Goal: Find specific page/section: Find specific page/section

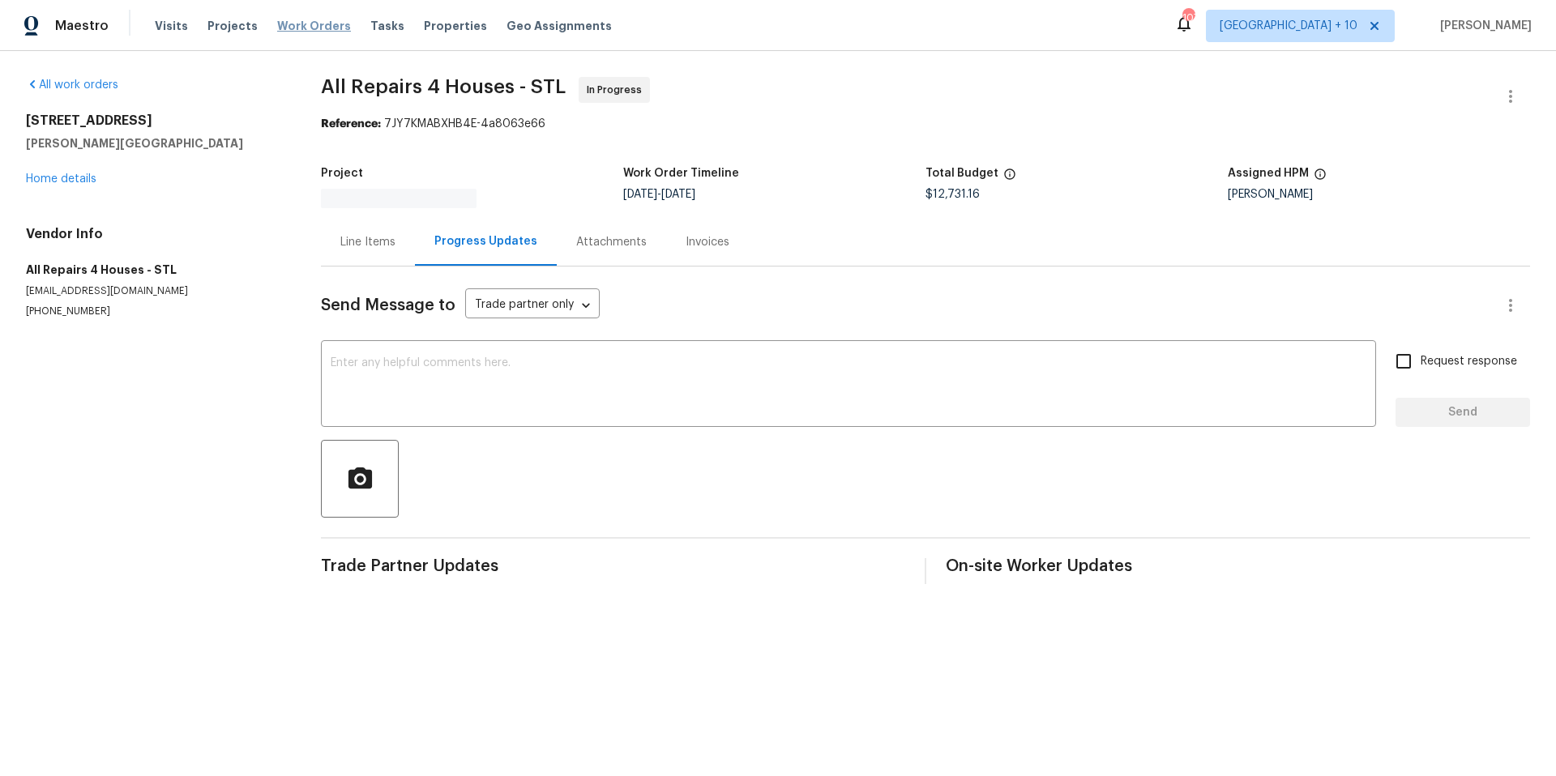
click at [317, 29] on span "Work Orders" at bounding box center [314, 26] width 74 height 16
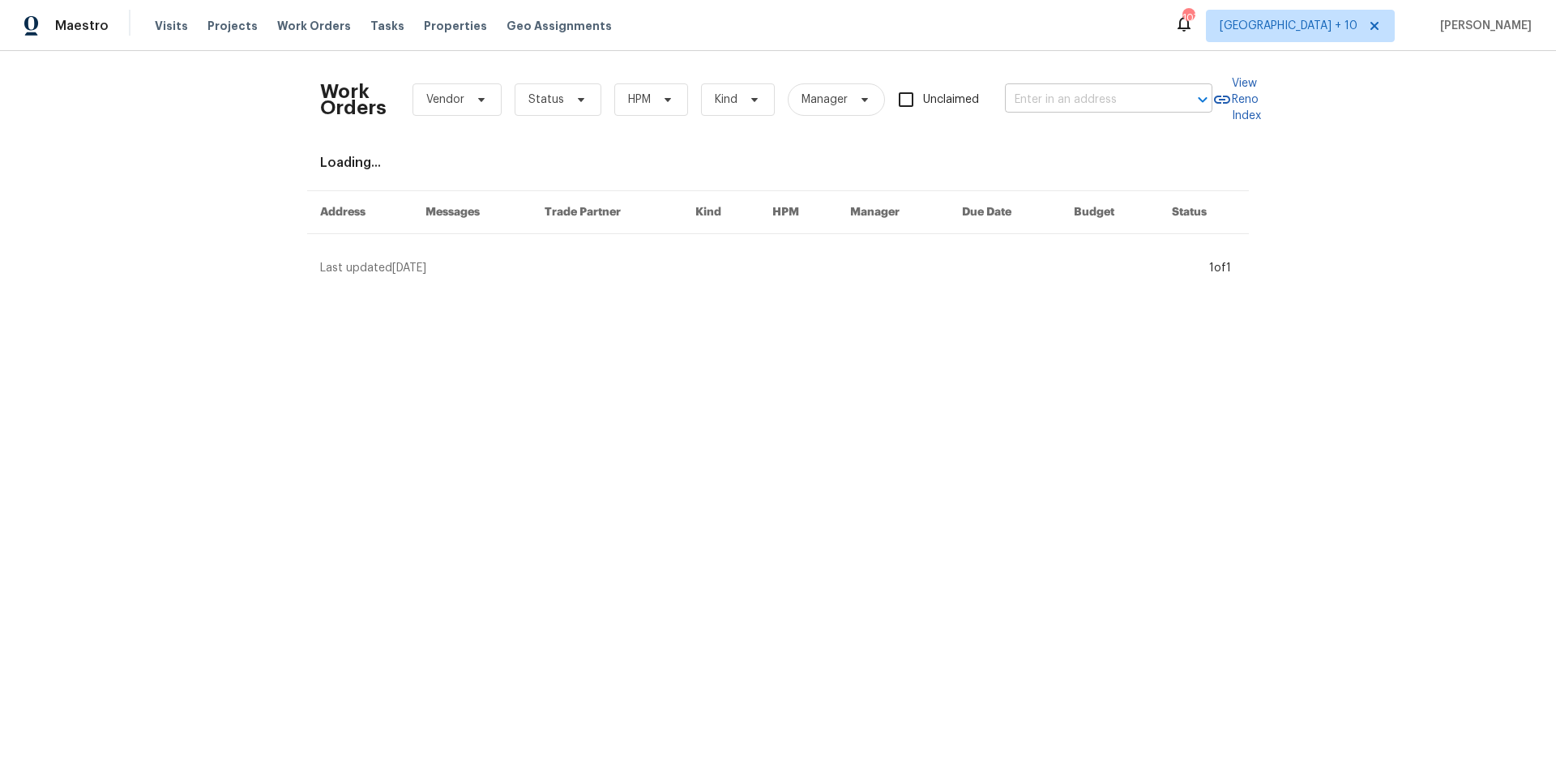
click at [1073, 97] on input "text" at bounding box center [1086, 99] width 162 height 25
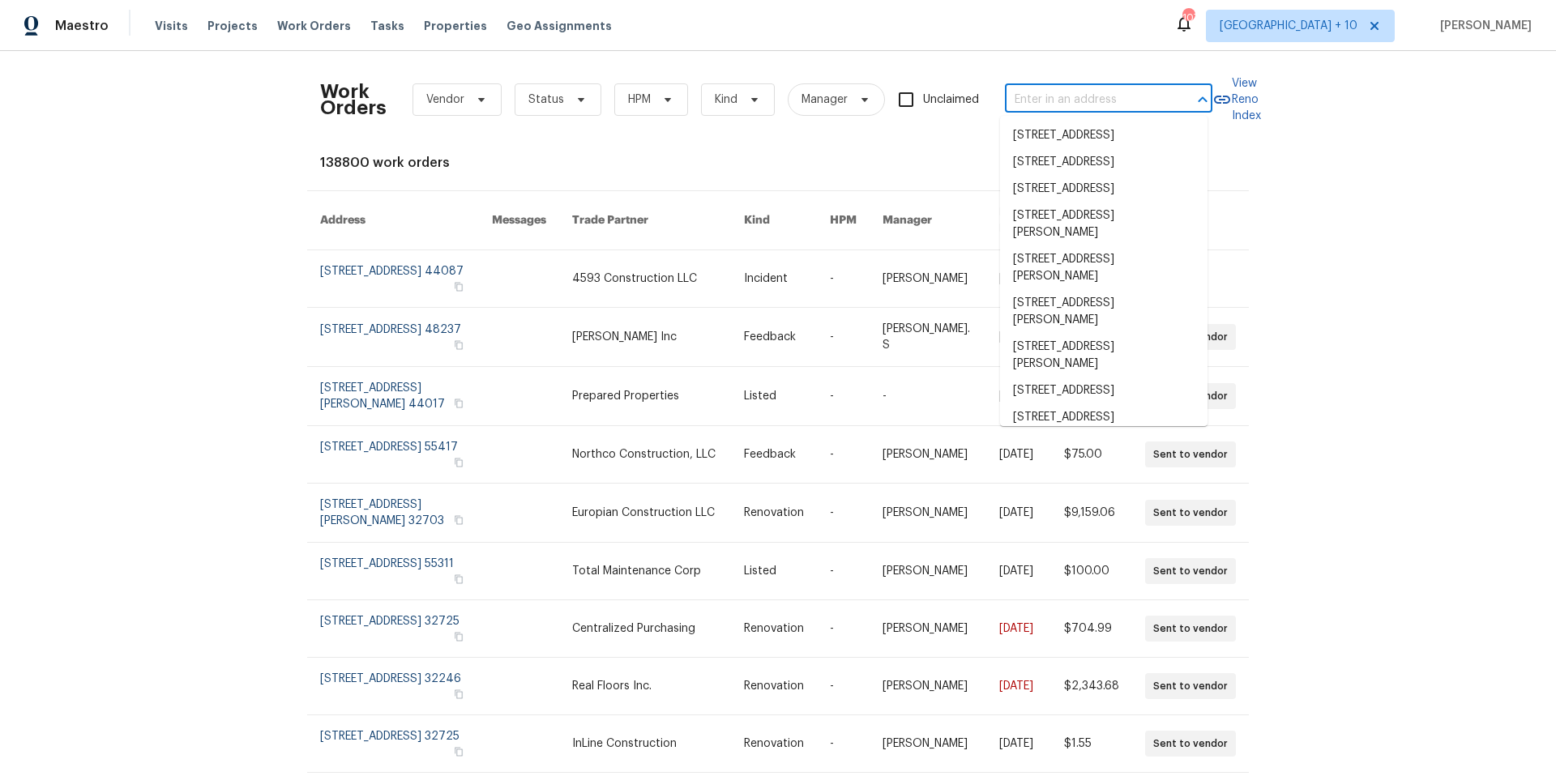
paste input "[STREET_ADDRESS][PERSON_NAME][PERSON_NAME]"
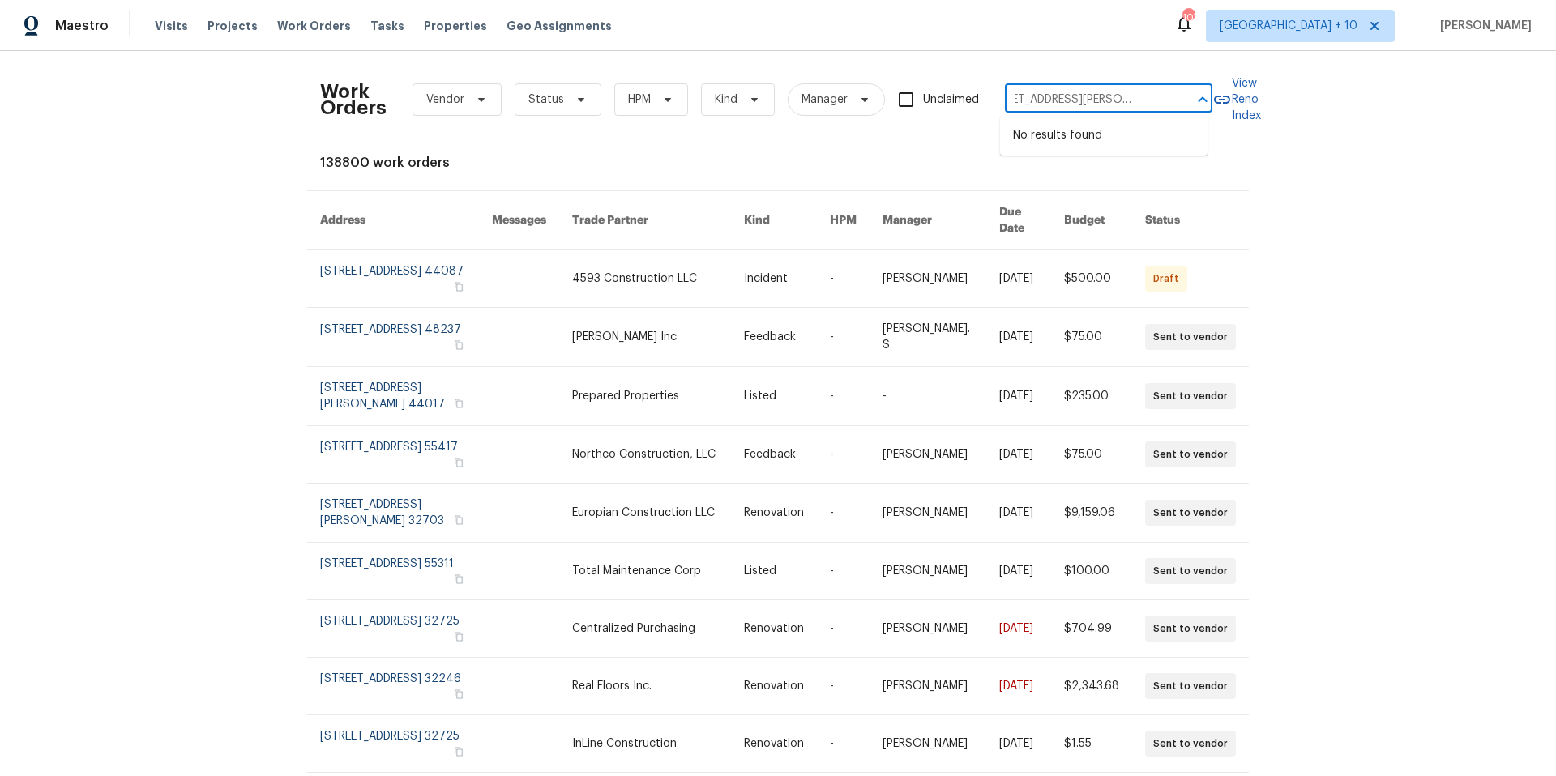
type input "[STREET_ADDRESS][PERSON_NAME][PERSON_NAME]"
click at [1289, 30] on span "[GEOGRAPHIC_DATA] + 10" at bounding box center [1288, 26] width 138 height 16
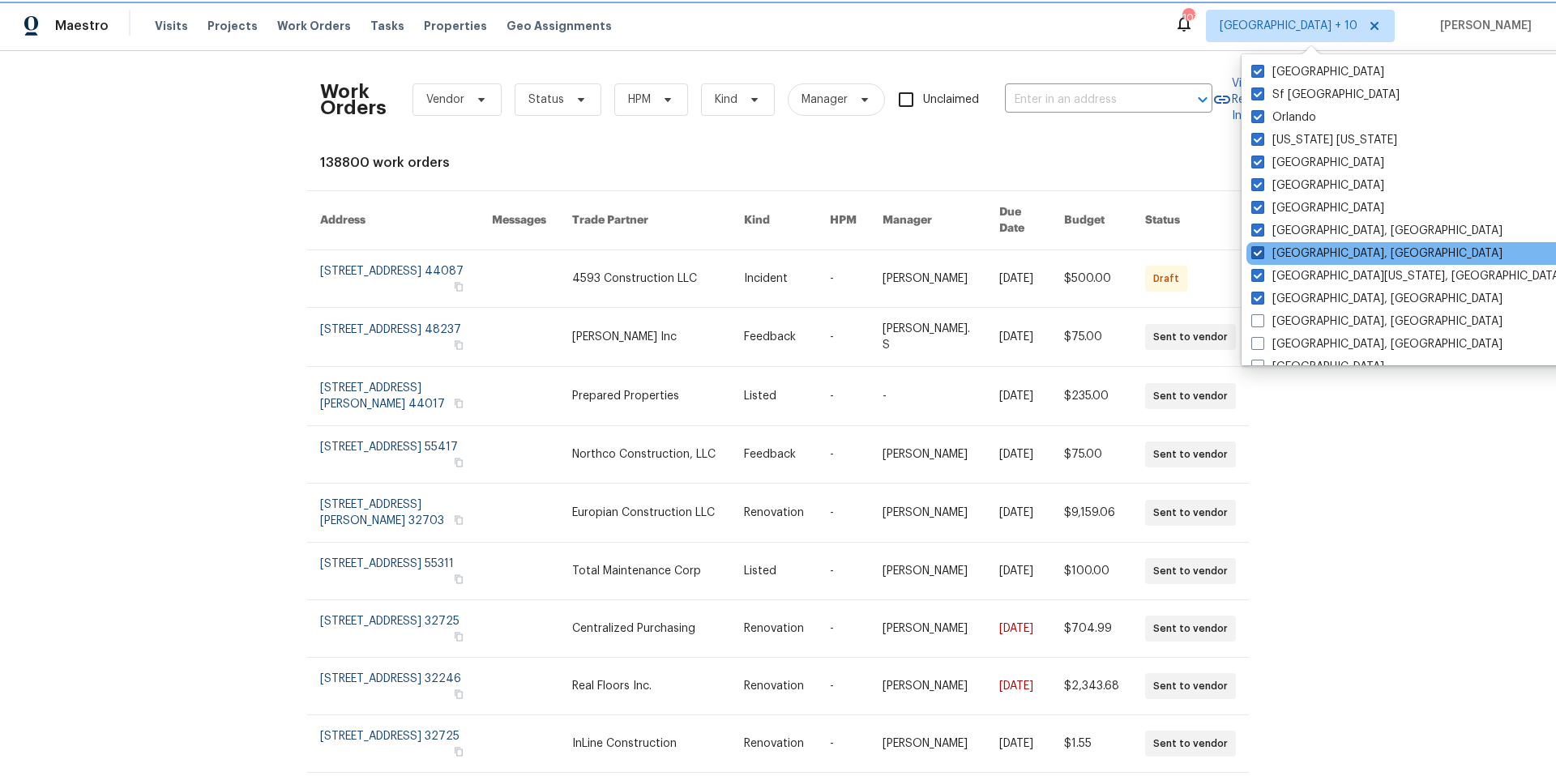
scroll to position [20, 0]
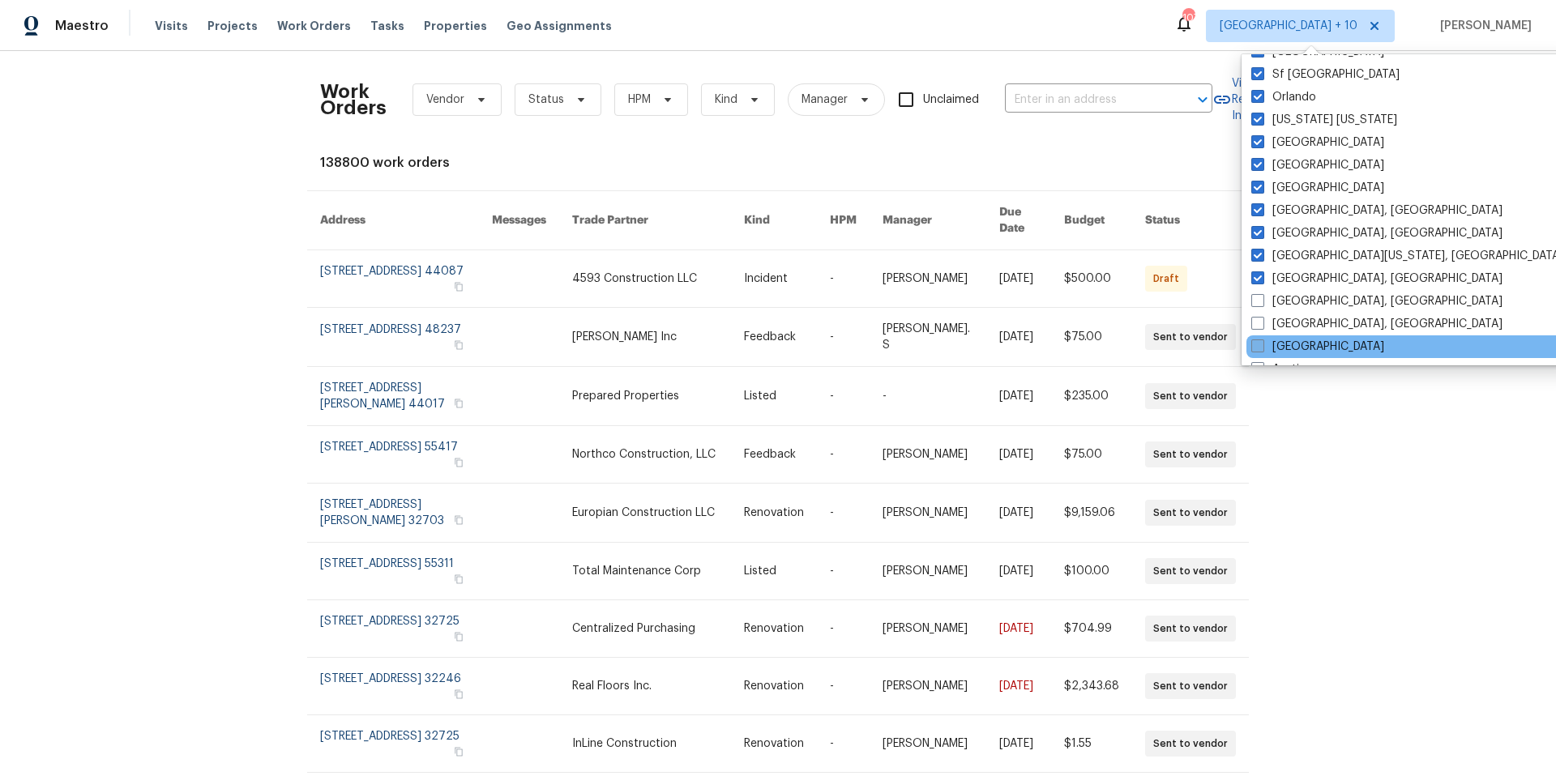
click at [1255, 349] on span at bounding box center [1257, 345] width 13 height 13
click at [1255, 349] on input "[GEOGRAPHIC_DATA]" at bounding box center [1256, 344] width 11 height 11
checkbox input "true"
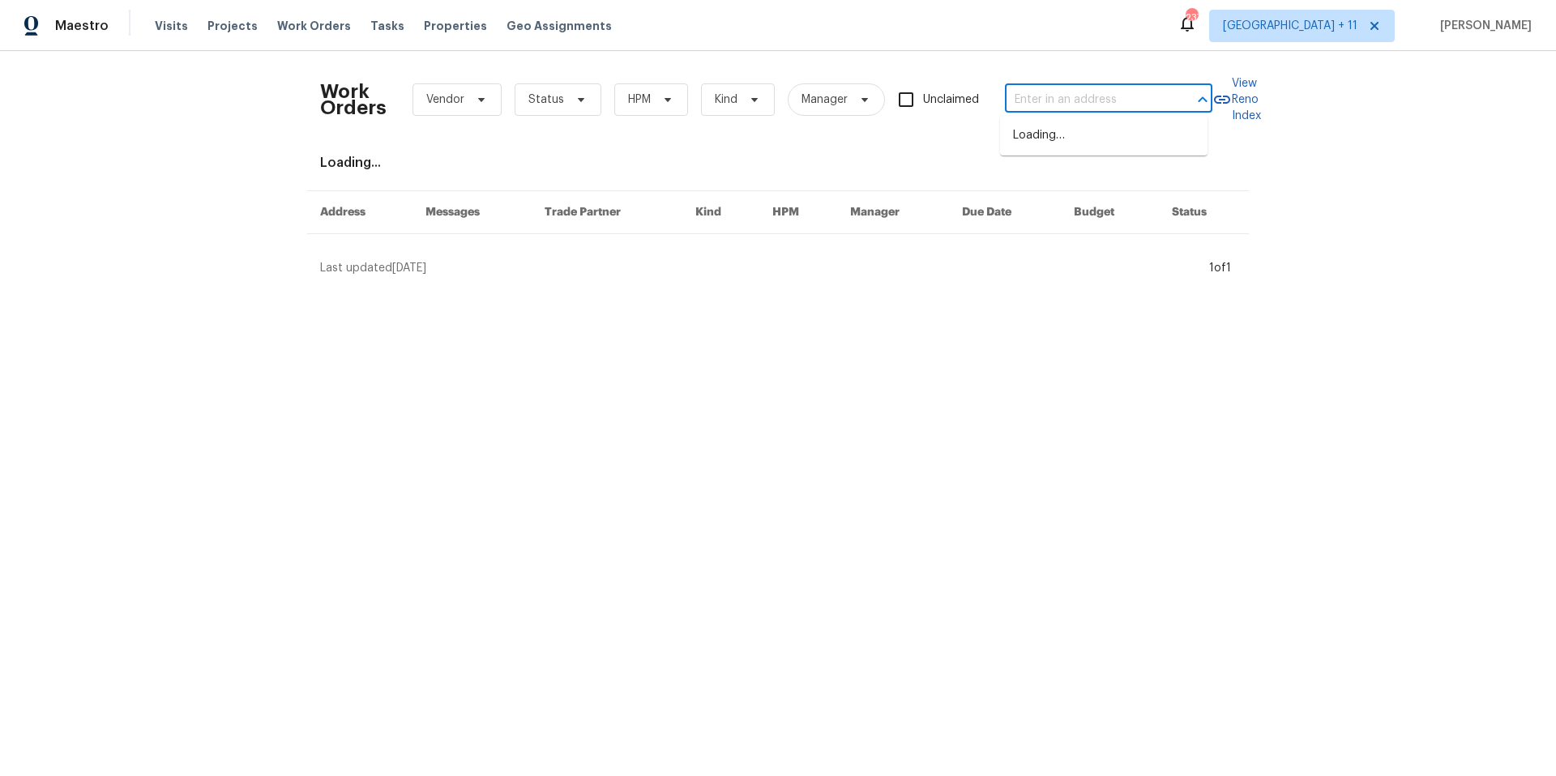
click at [1073, 100] on input "text" at bounding box center [1086, 99] width 162 height 25
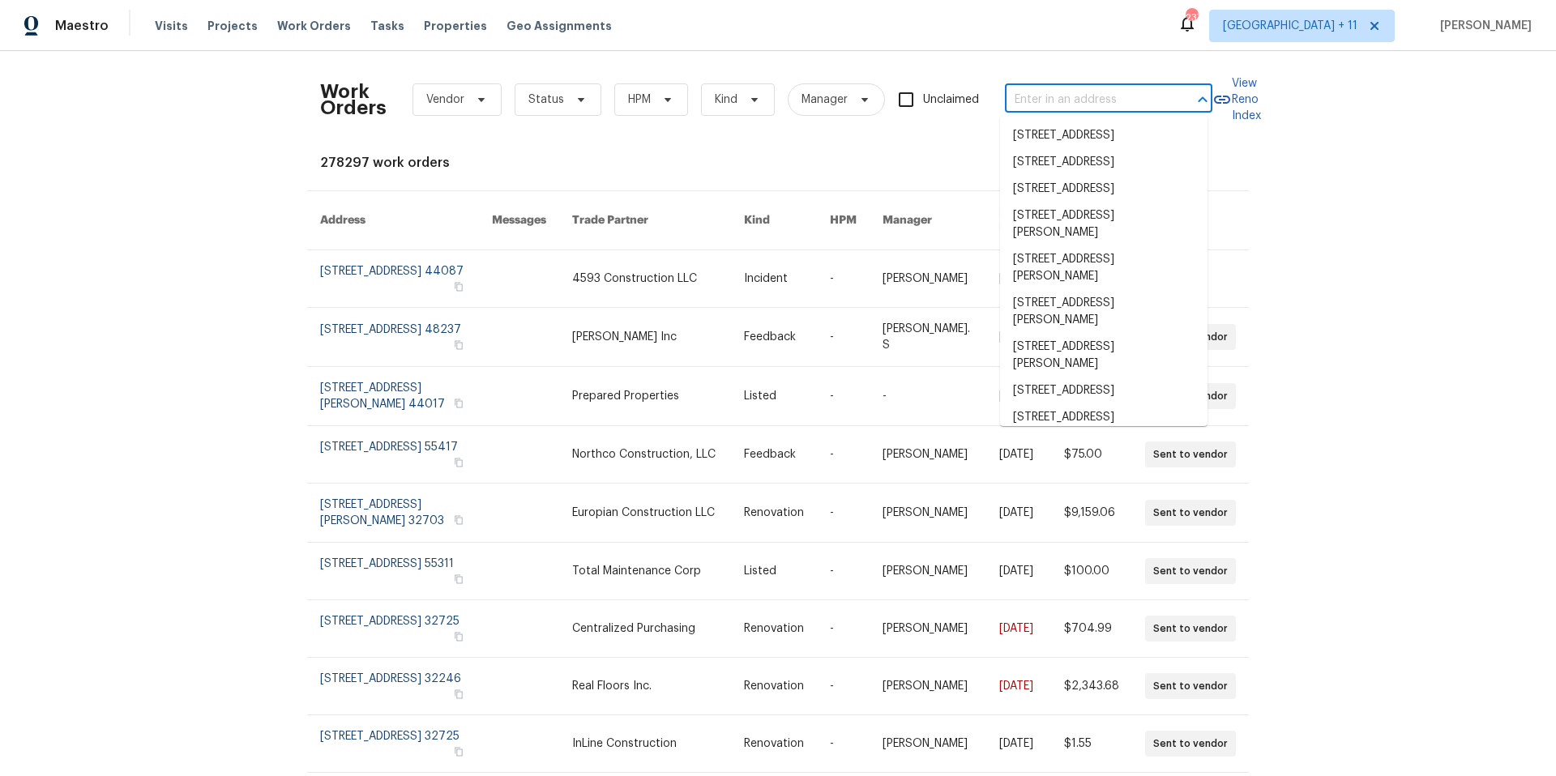
paste input "[STREET_ADDRESS][PERSON_NAME][PERSON_NAME]"
type input "[STREET_ADDRESS][PERSON_NAME][PERSON_NAME]"
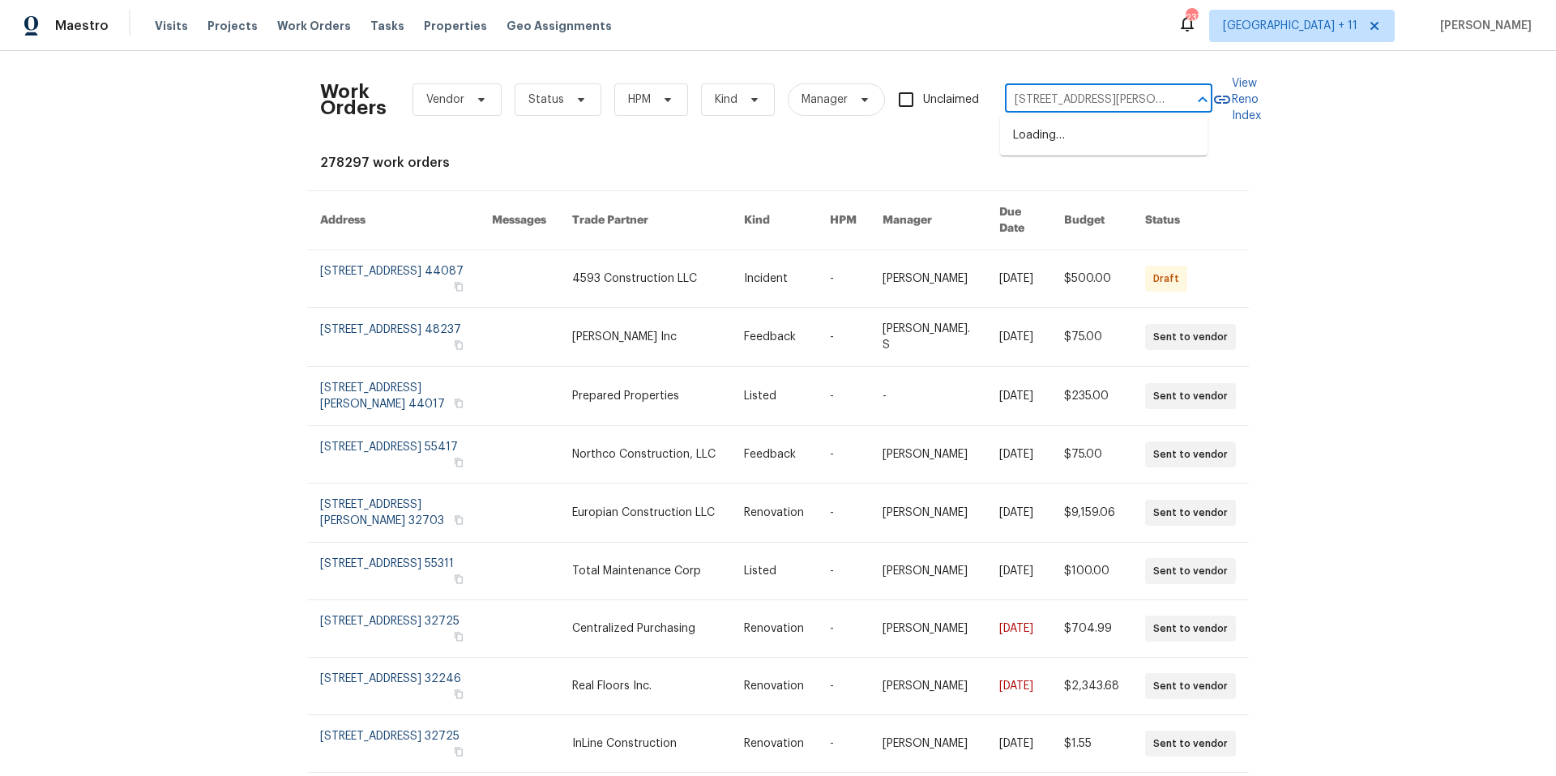
scroll to position [0, 33]
click at [1080, 134] on li "[STREET_ADDRESS][PERSON_NAME][PERSON_NAME]" at bounding box center [1103, 144] width 207 height 44
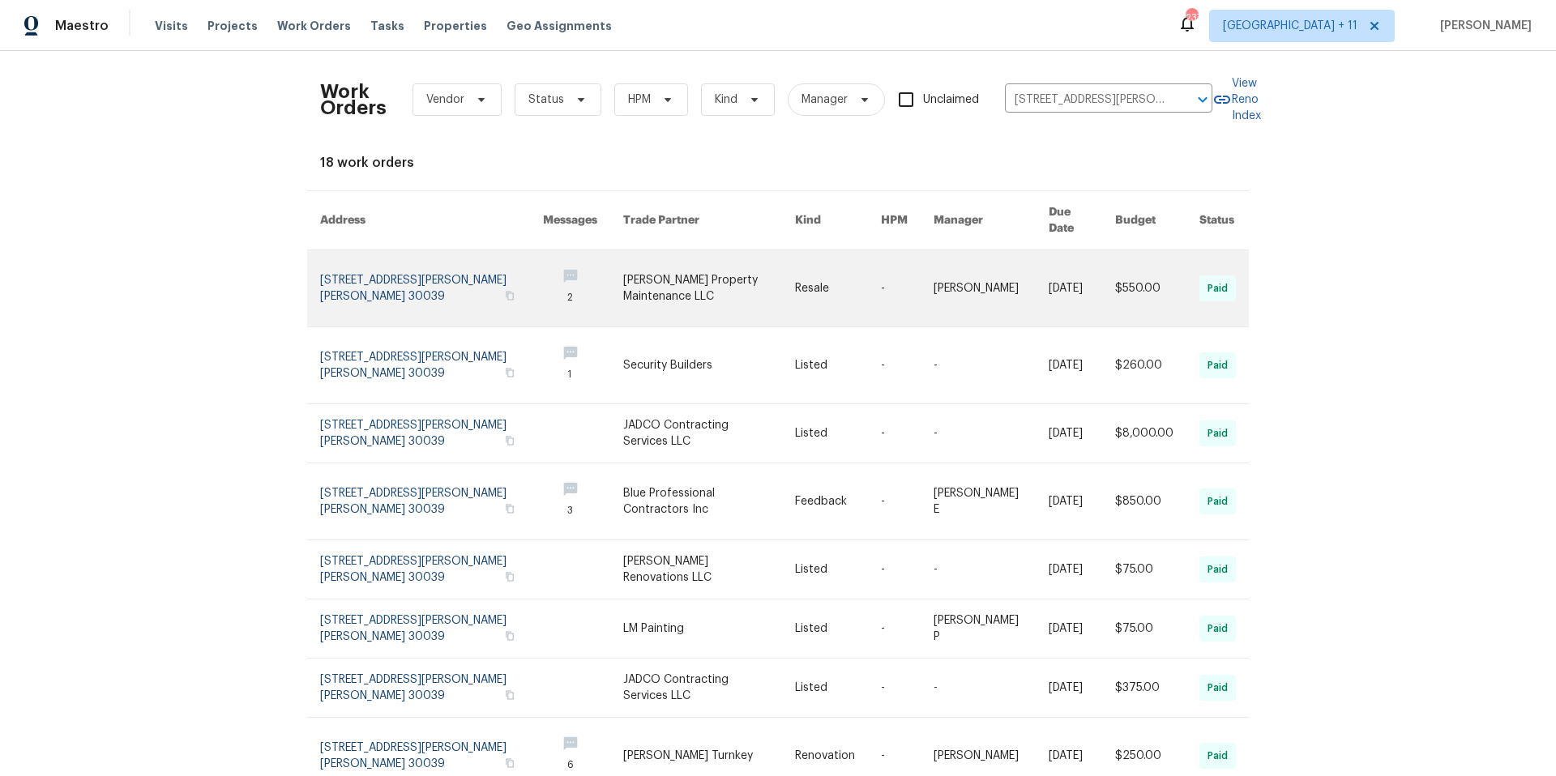
click at [343, 267] on link at bounding box center [431, 288] width 223 height 76
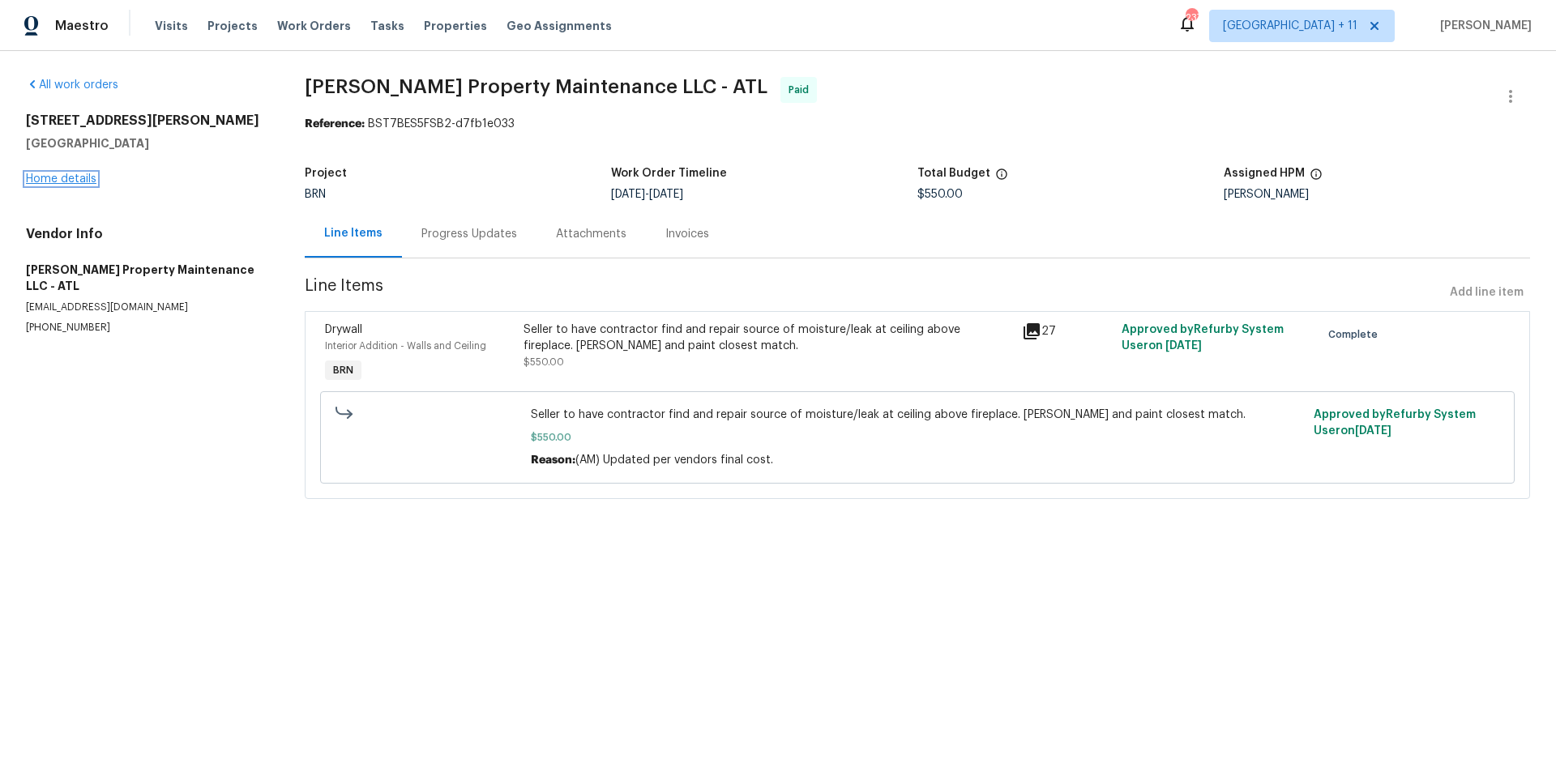
click at [85, 174] on link "Home details" at bounding box center [61, 178] width 70 height 11
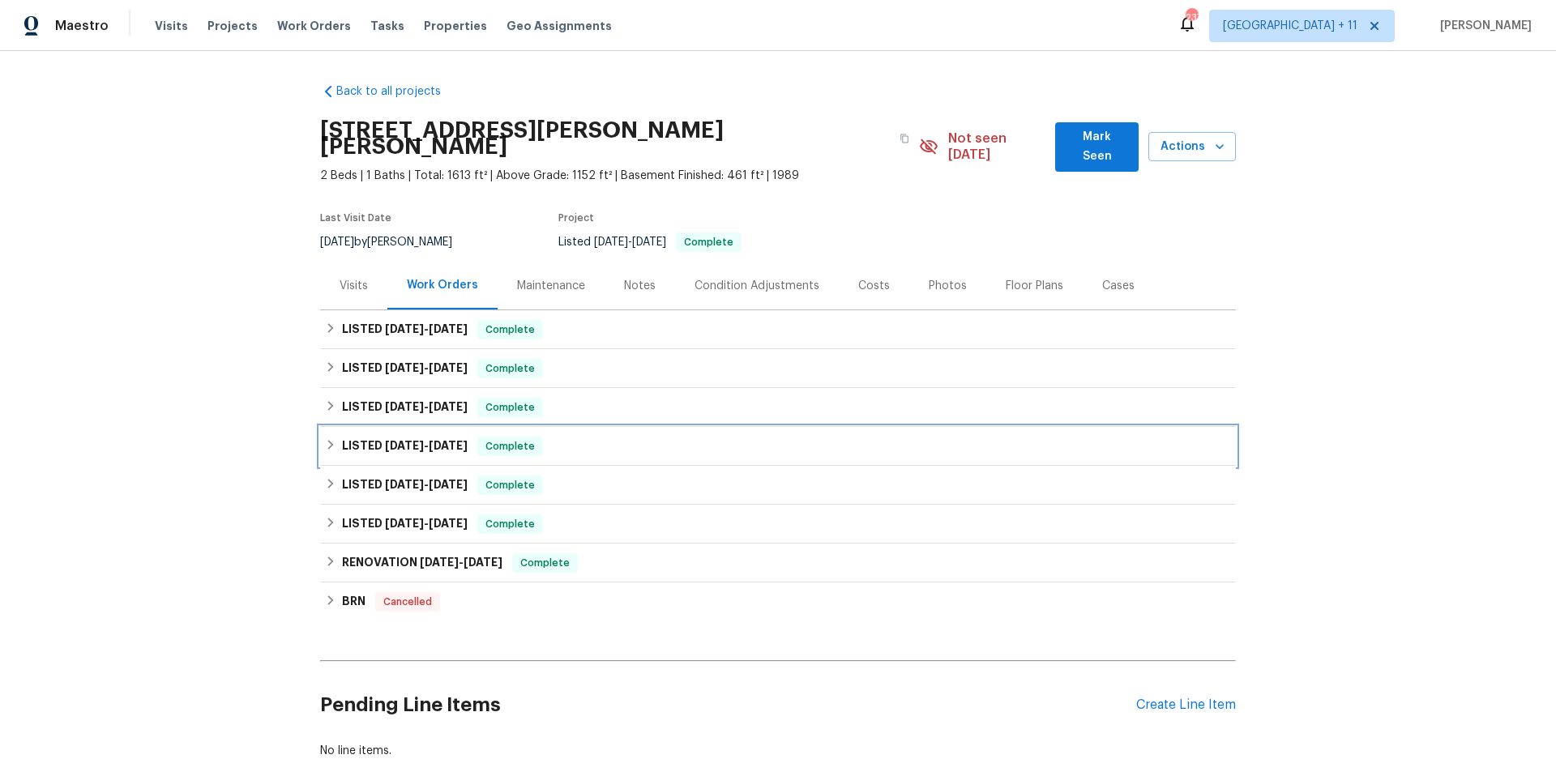
click at [325, 439] on icon at bounding box center [330, 444] width 11 height 11
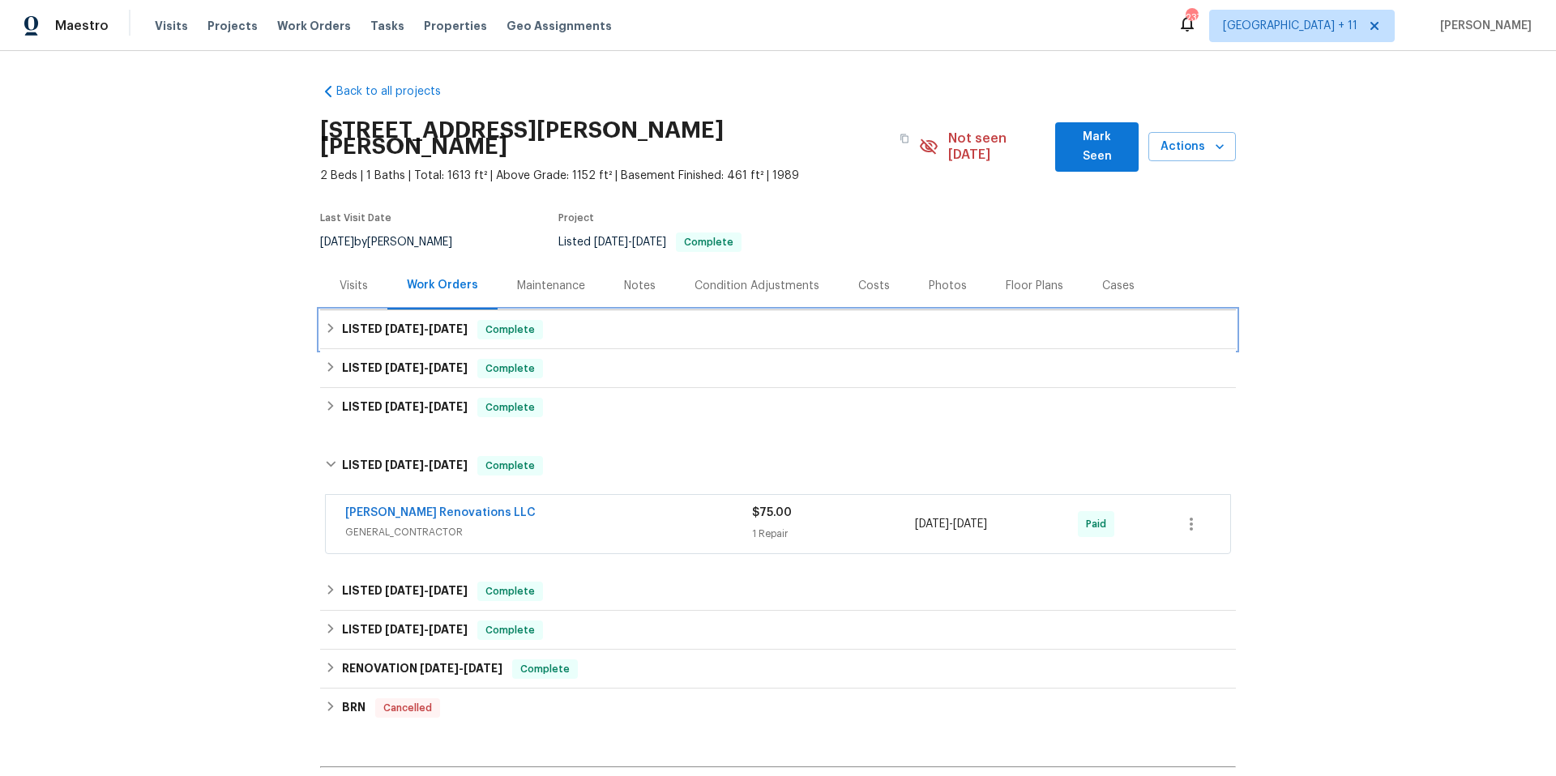
click at [325, 322] on icon at bounding box center [330, 327] width 11 height 11
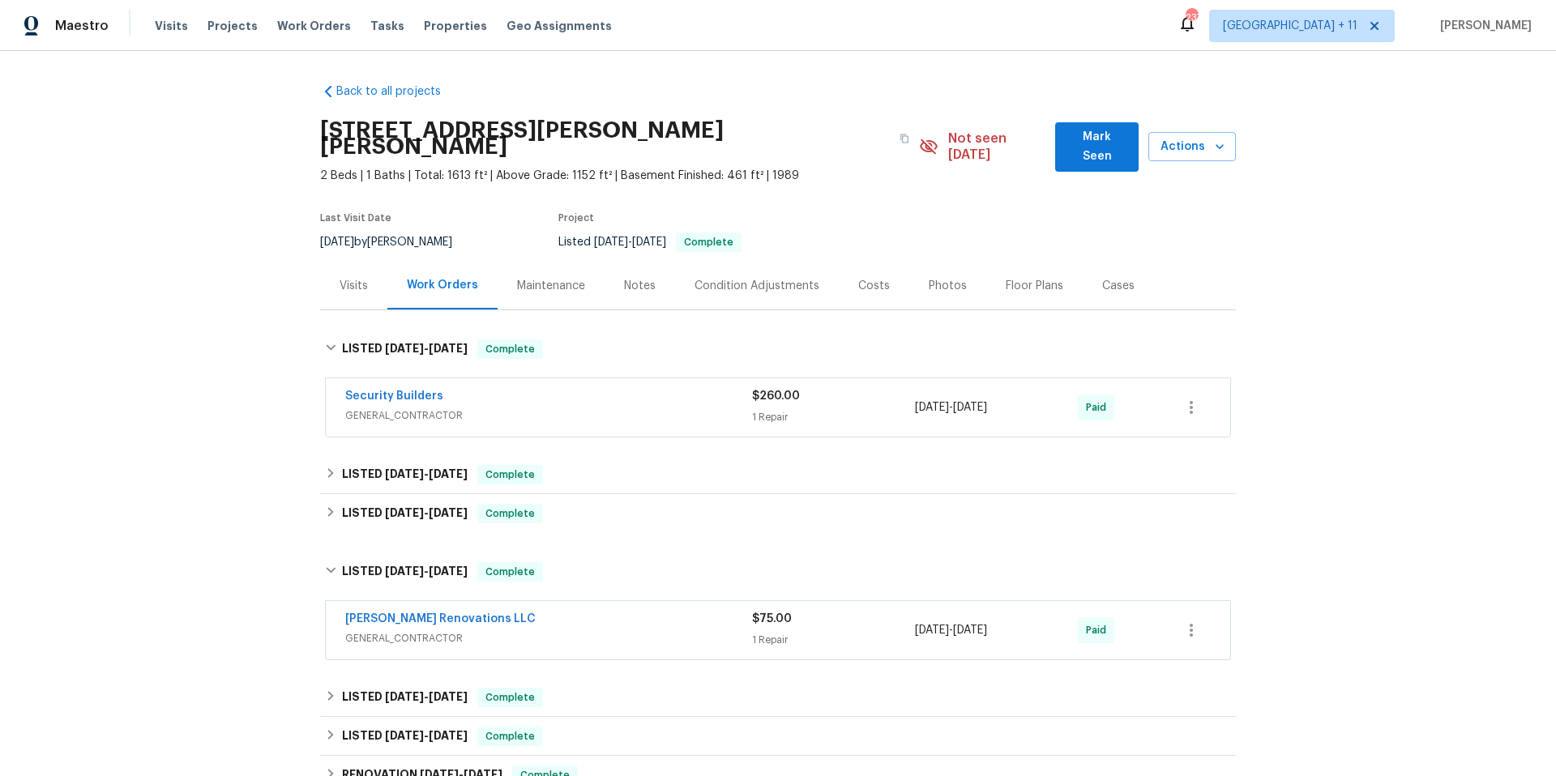
click at [629, 408] on span "GENERAL_CONTRACTOR" at bounding box center [548, 416] width 407 height 16
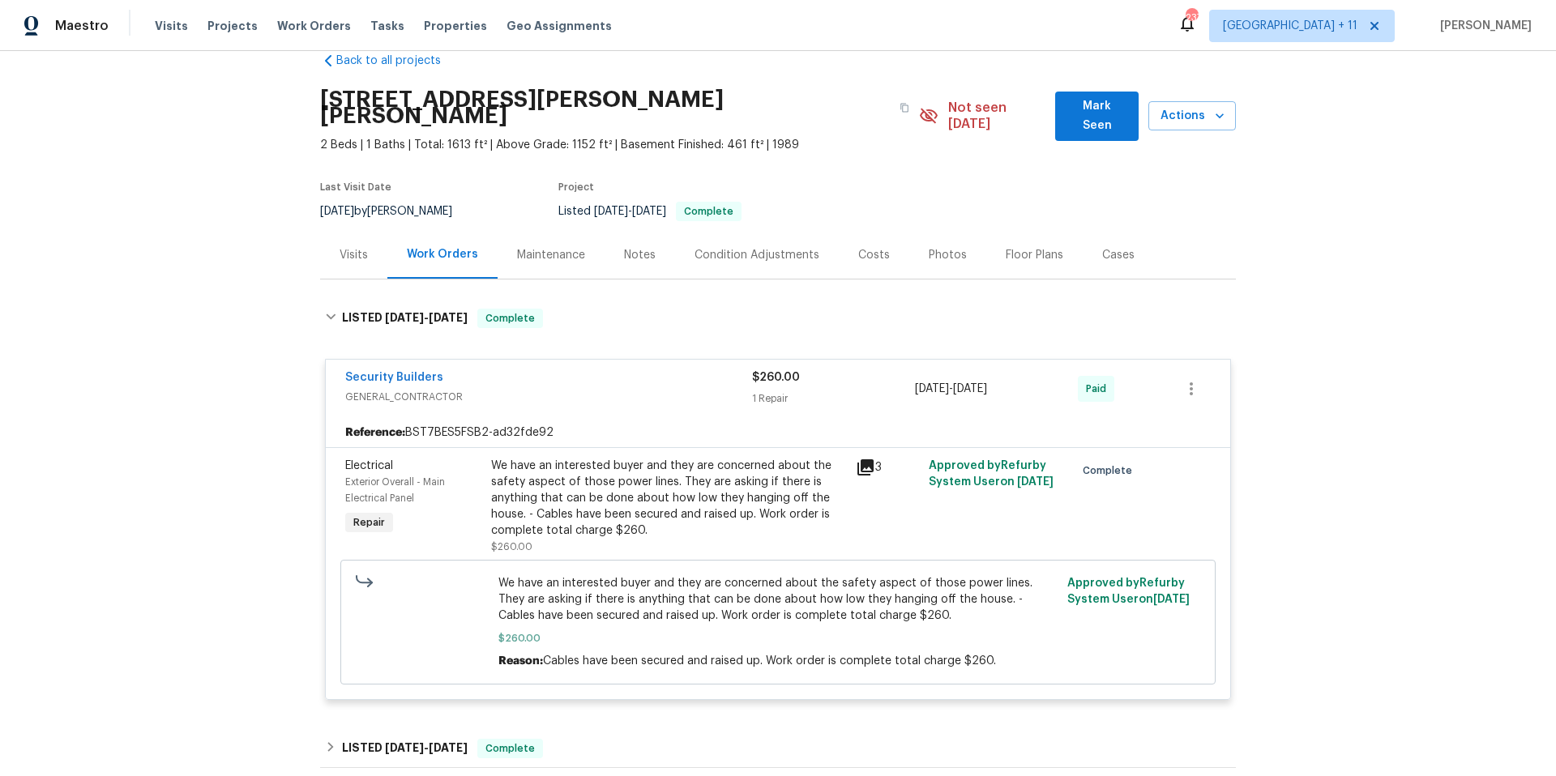
scroll to position [34, 0]
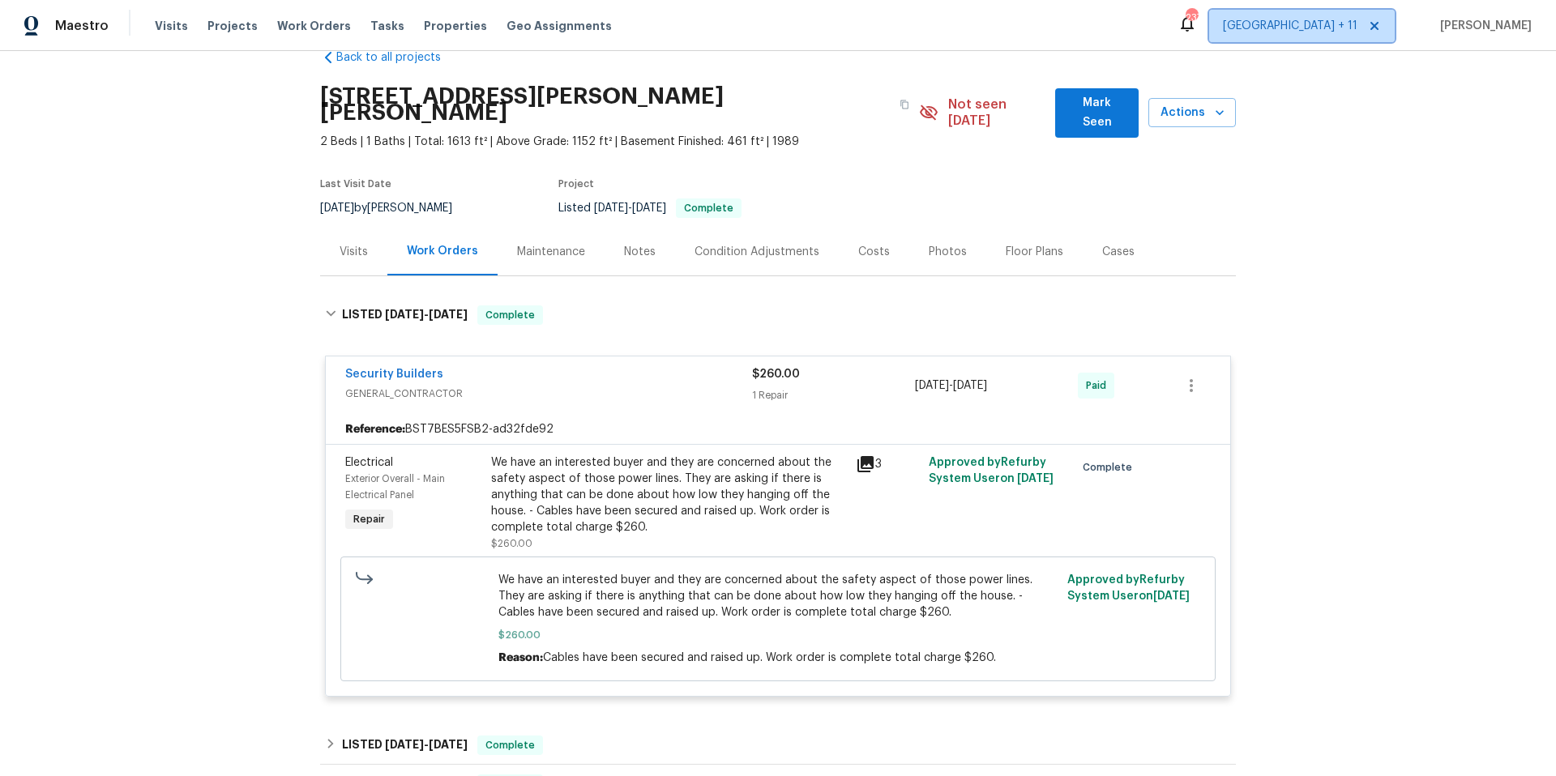
click at [1333, 36] on span "[GEOGRAPHIC_DATA] + 11" at bounding box center [1302, 26] width 186 height 32
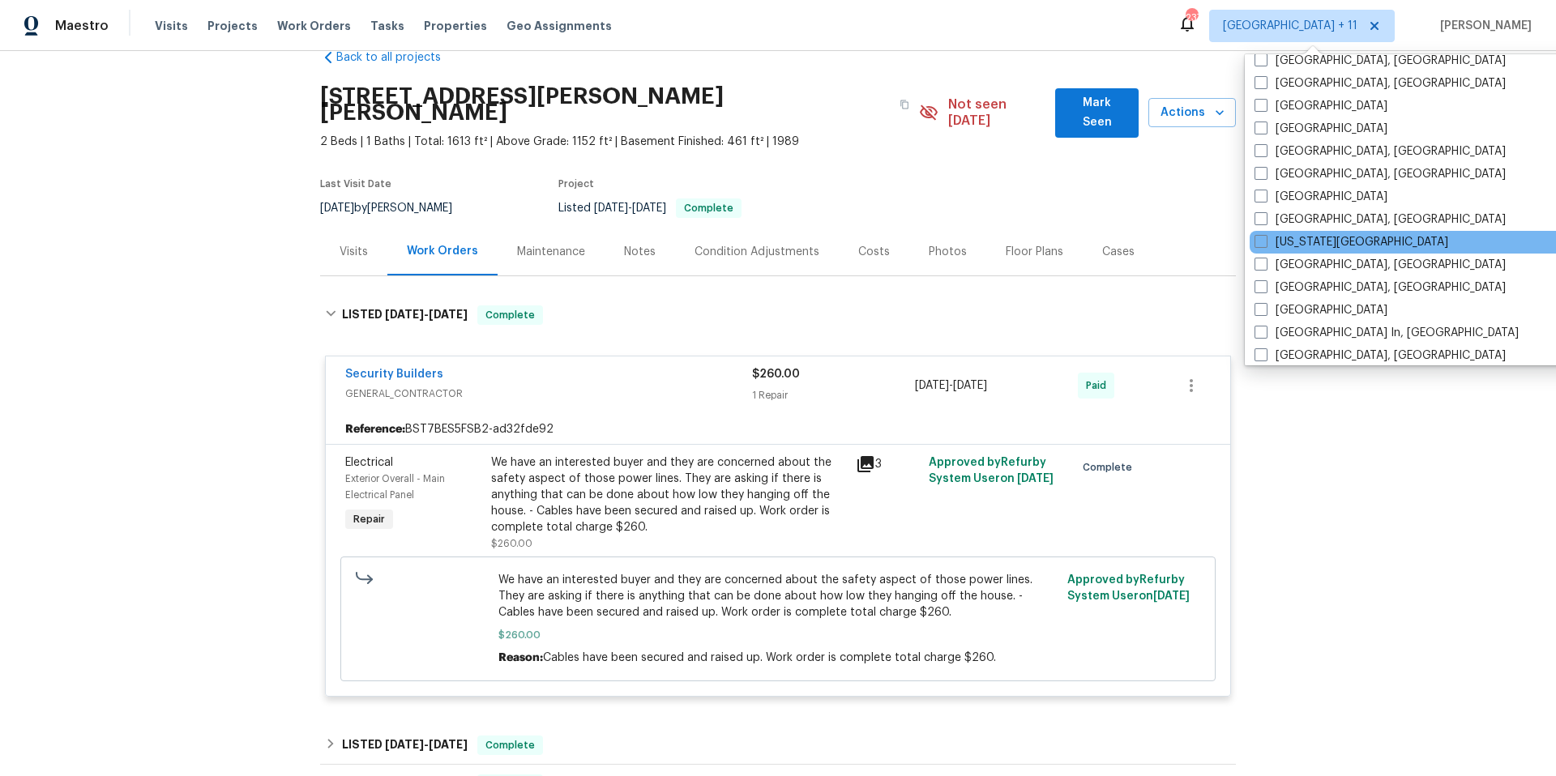
scroll to position [890, 0]
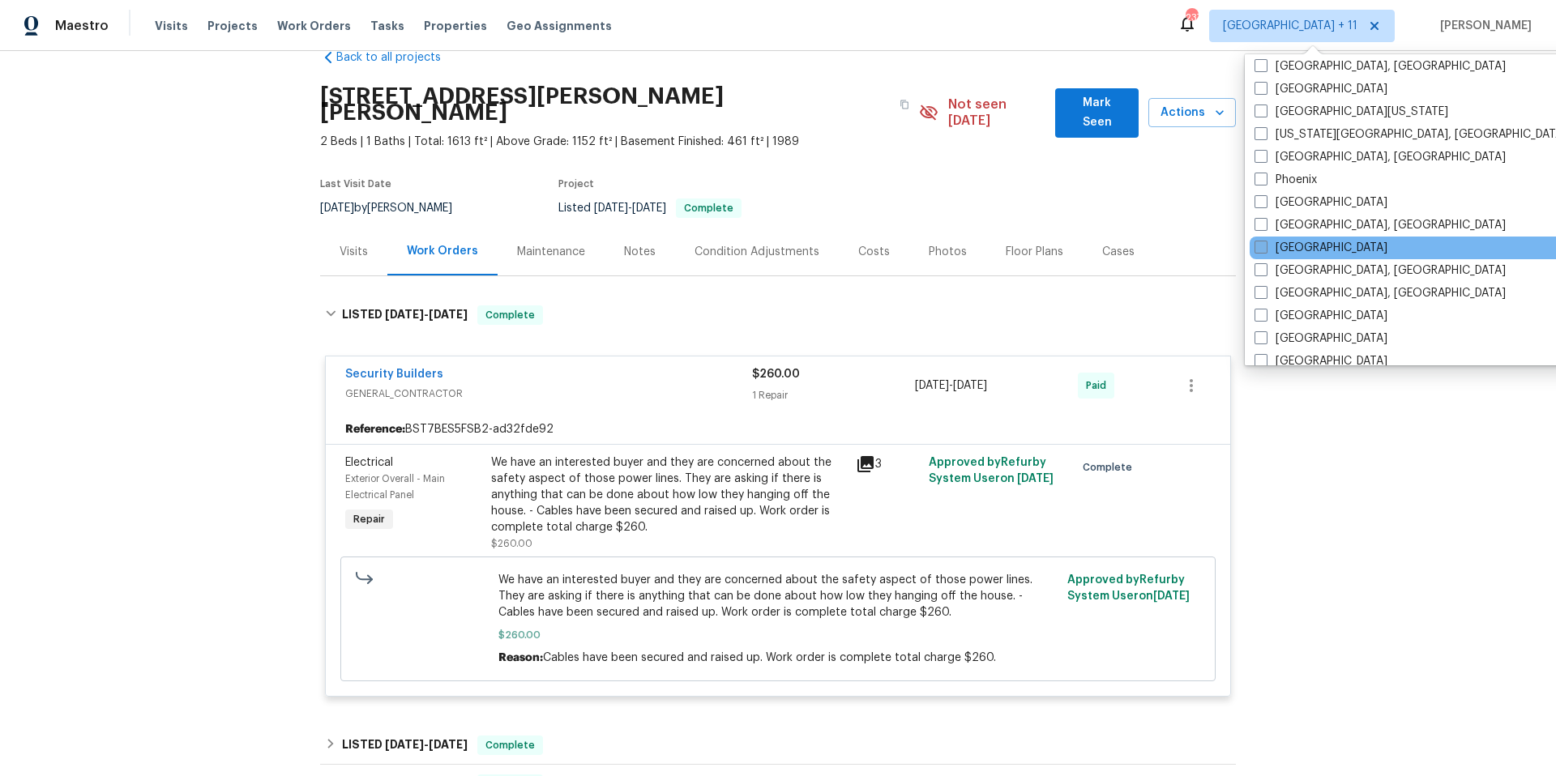
click at [1258, 251] on span at bounding box center [1260, 247] width 13 height 13
click at [1258, 250] on input "[GEOGRAPHIC_DATA]" at bounding box center [1259, 245] width 11 height 11
checkbox input "true"
click at [1439, 254] on div "Back to all projects [STREET_ADDRESS][PERSON_NAME] 2 Beds | 1 Baths | Total: 16…" at bounding box center [778, 413] width 1556 height 725
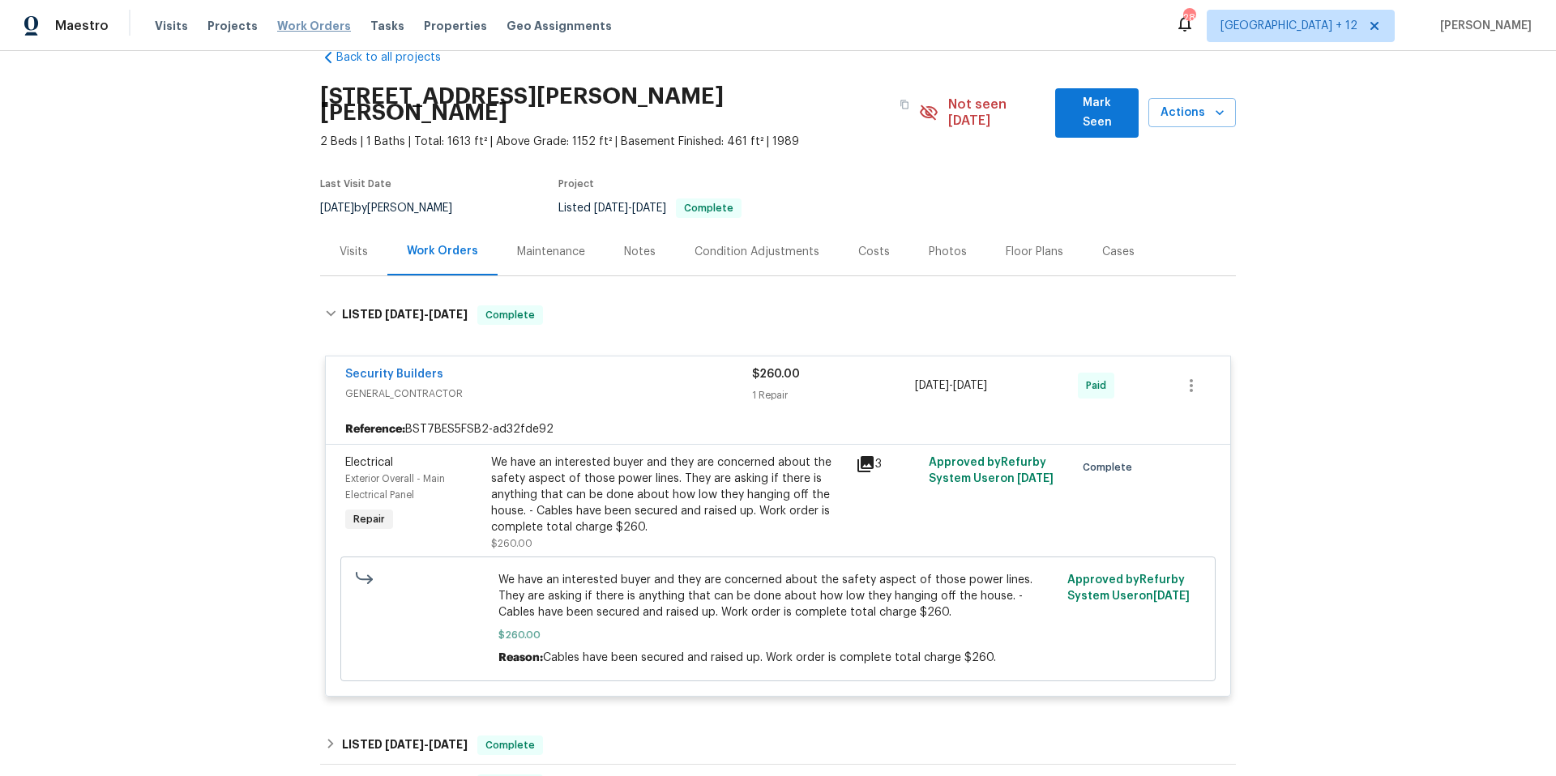
click at [286, 28] on span "Work Orders" at bounding box center [314, 26] width 74 height 16
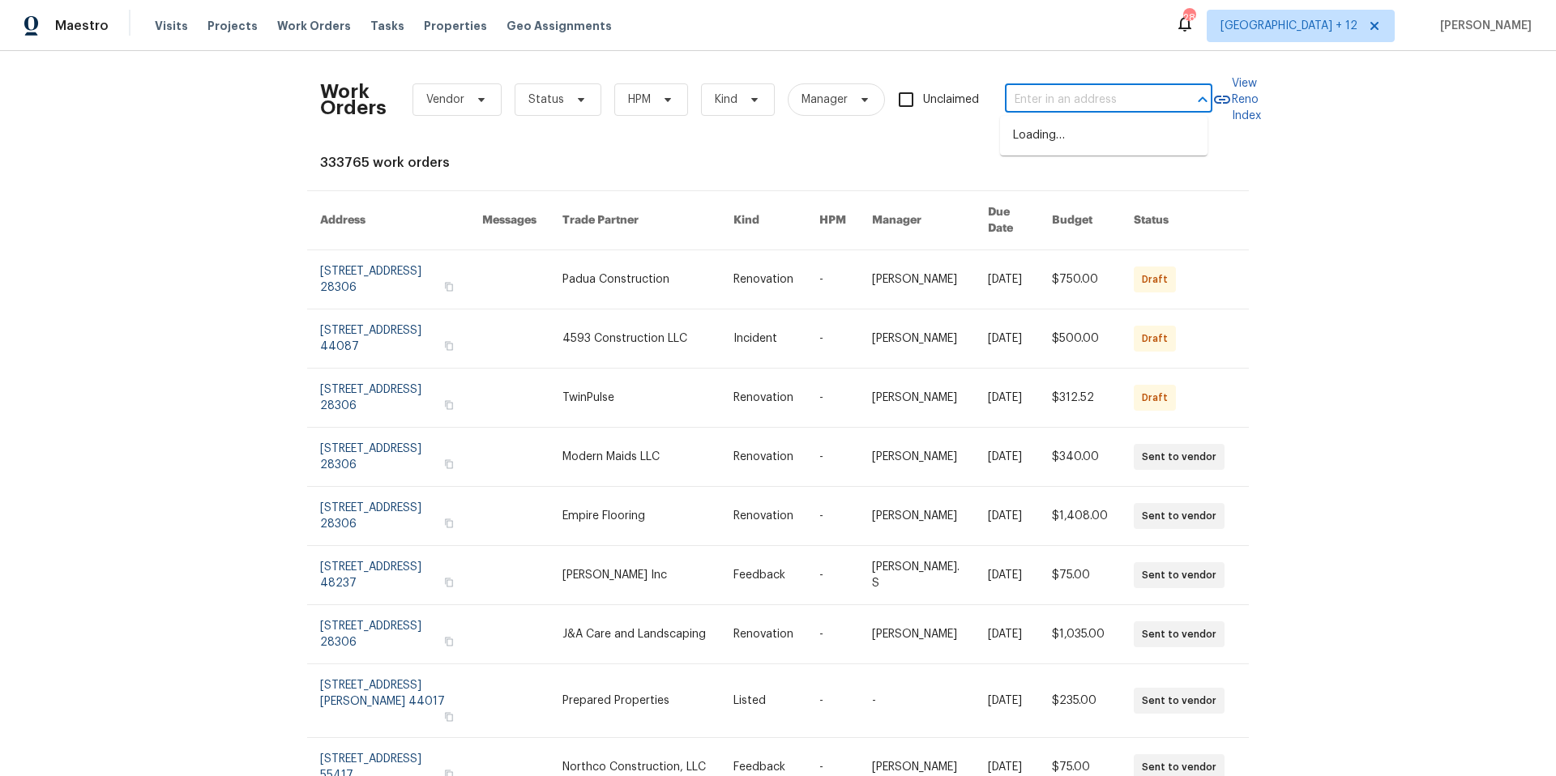
click at [1071, 103] on input "text" at bounding box center [1086, 99] width 162 height 25
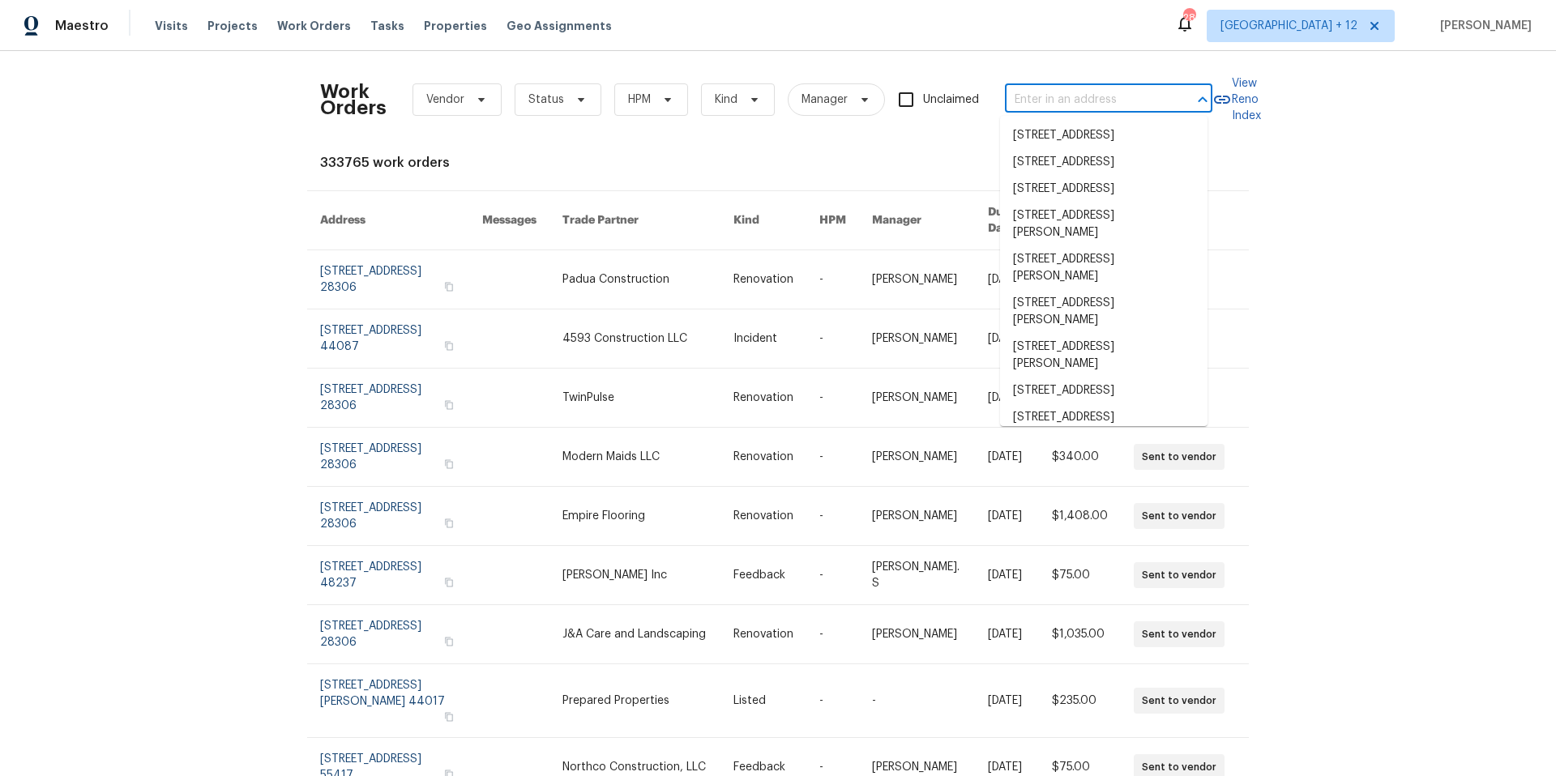
paste input "[STREET_ADDRESS][PERSON_NAME][PERSON_NAME]"
type input "[STREET_ADDRESS][PERSON_NAME][PERSON_NAME]"
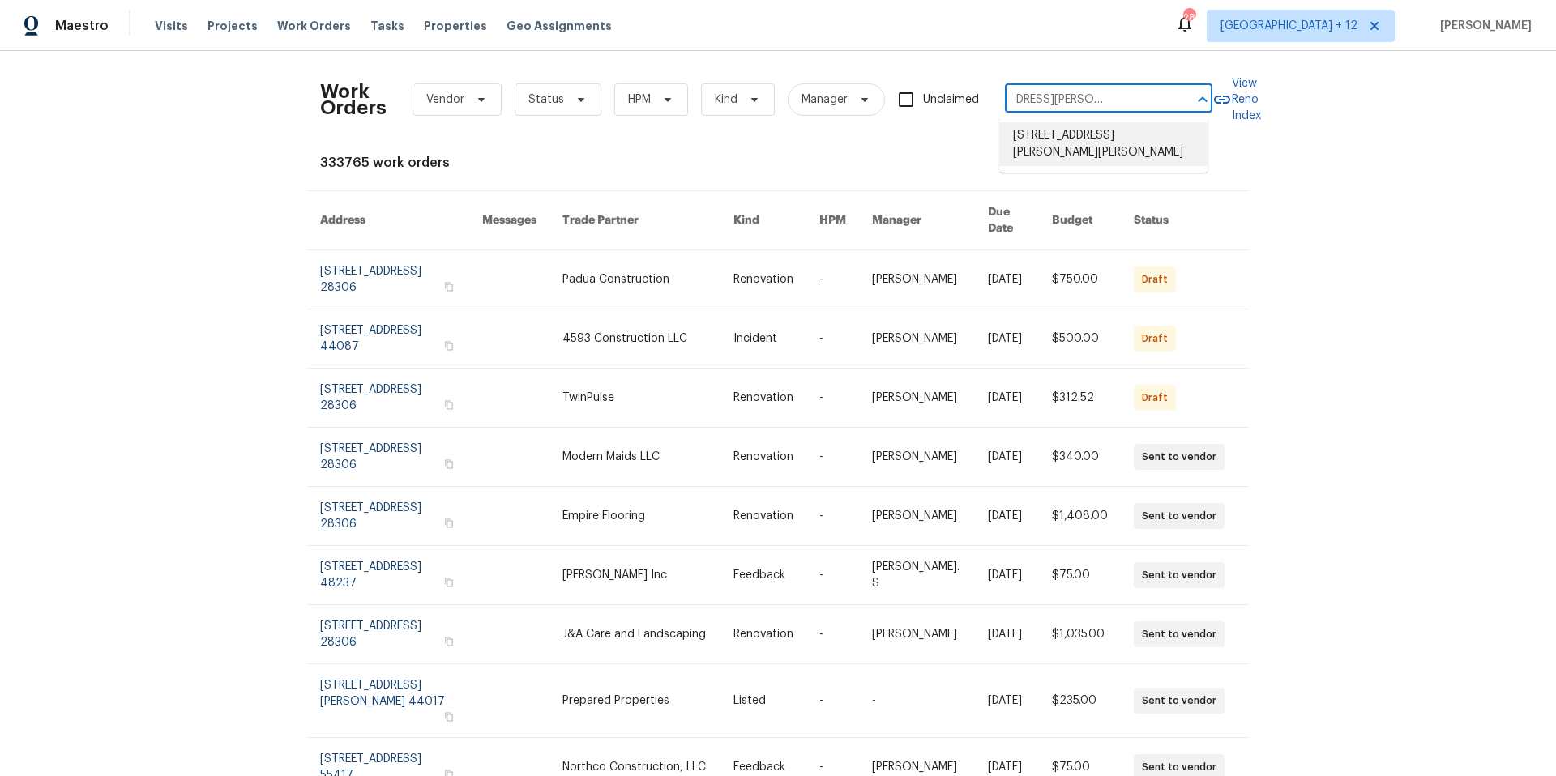
click at [1075, 149] on li "[STREET_ADDRESS][PERSON_NAME][PERSON_NAME]" at bounding box center [1103, 144] width 207 height 44
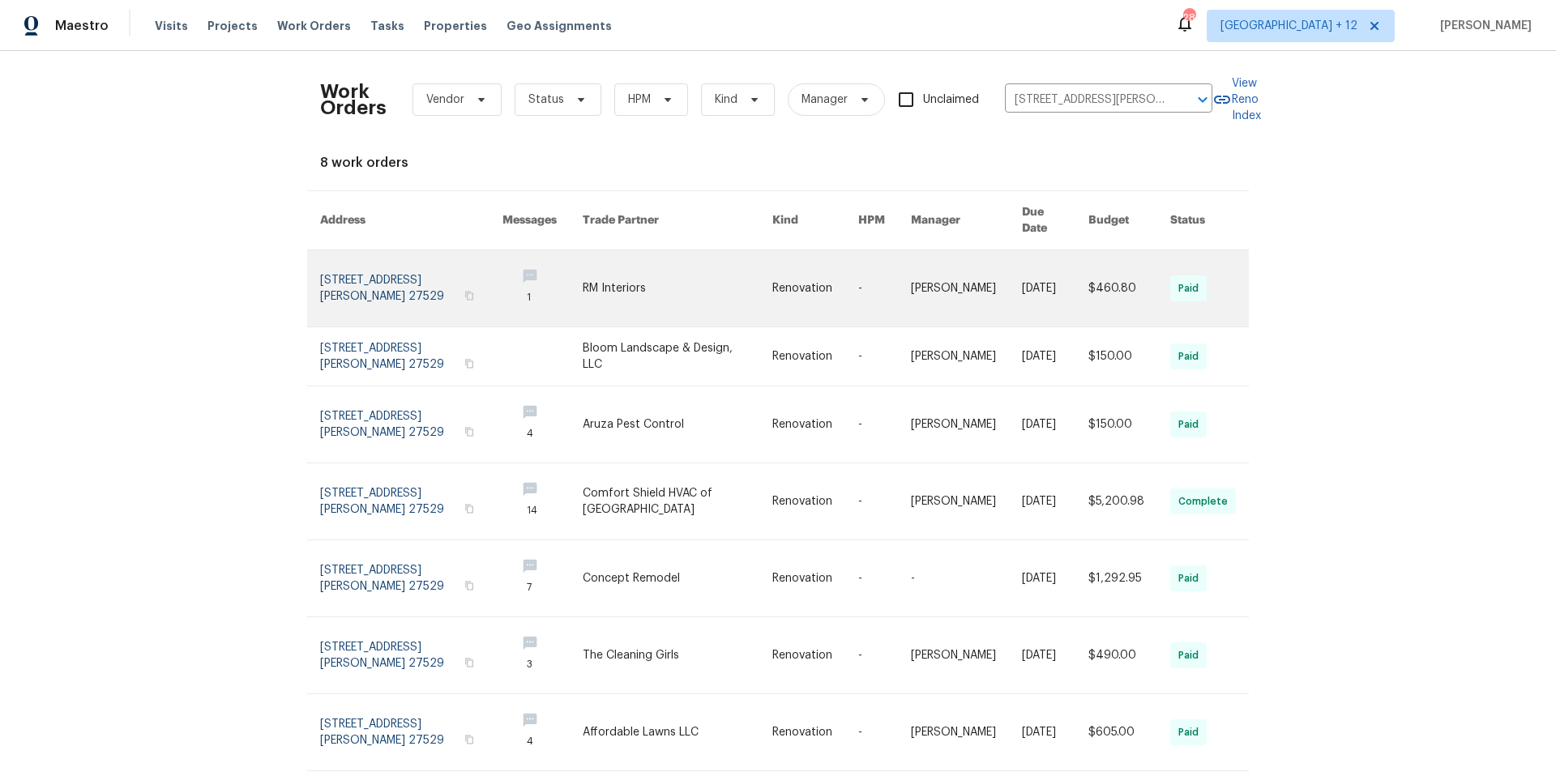
click at [417, 281] on link at bounding box center [411, 288] width 182 height 76
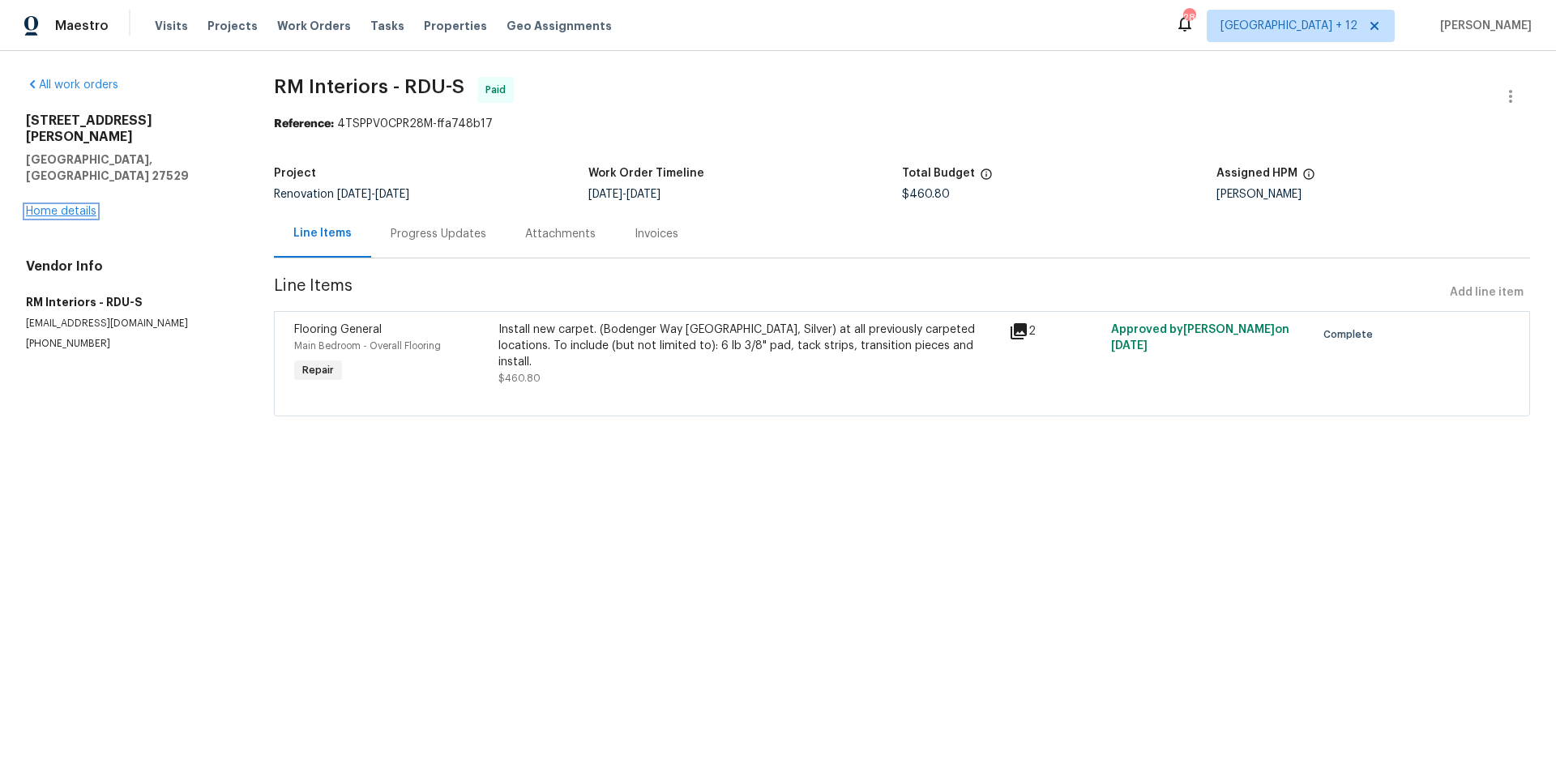
click at [80, 206] on link "Home details" at bounding box center [61, 211] width 70 height 11
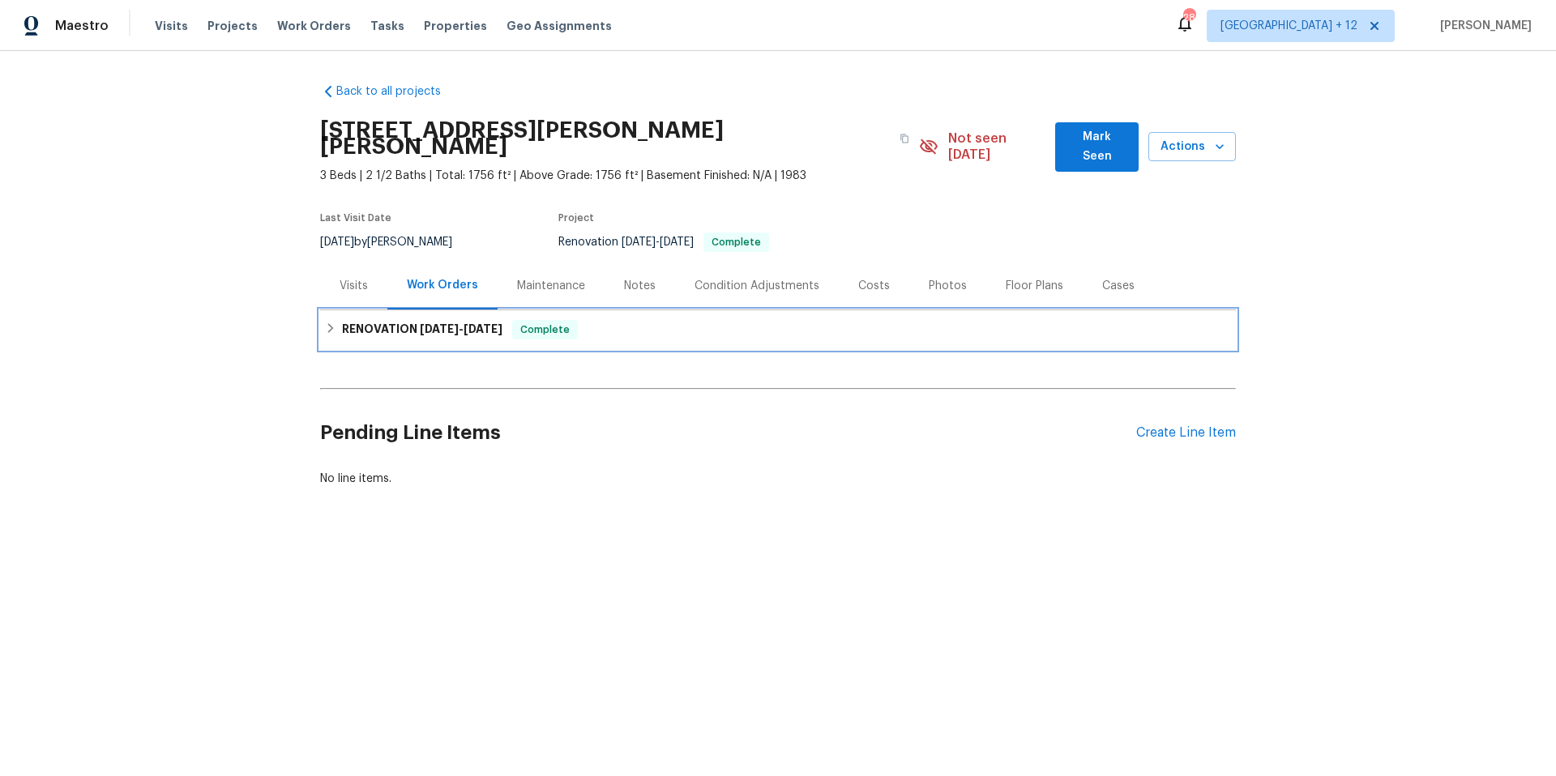
click at [328, 322] on icon at bounding box center [330, 327] width 11 height 11
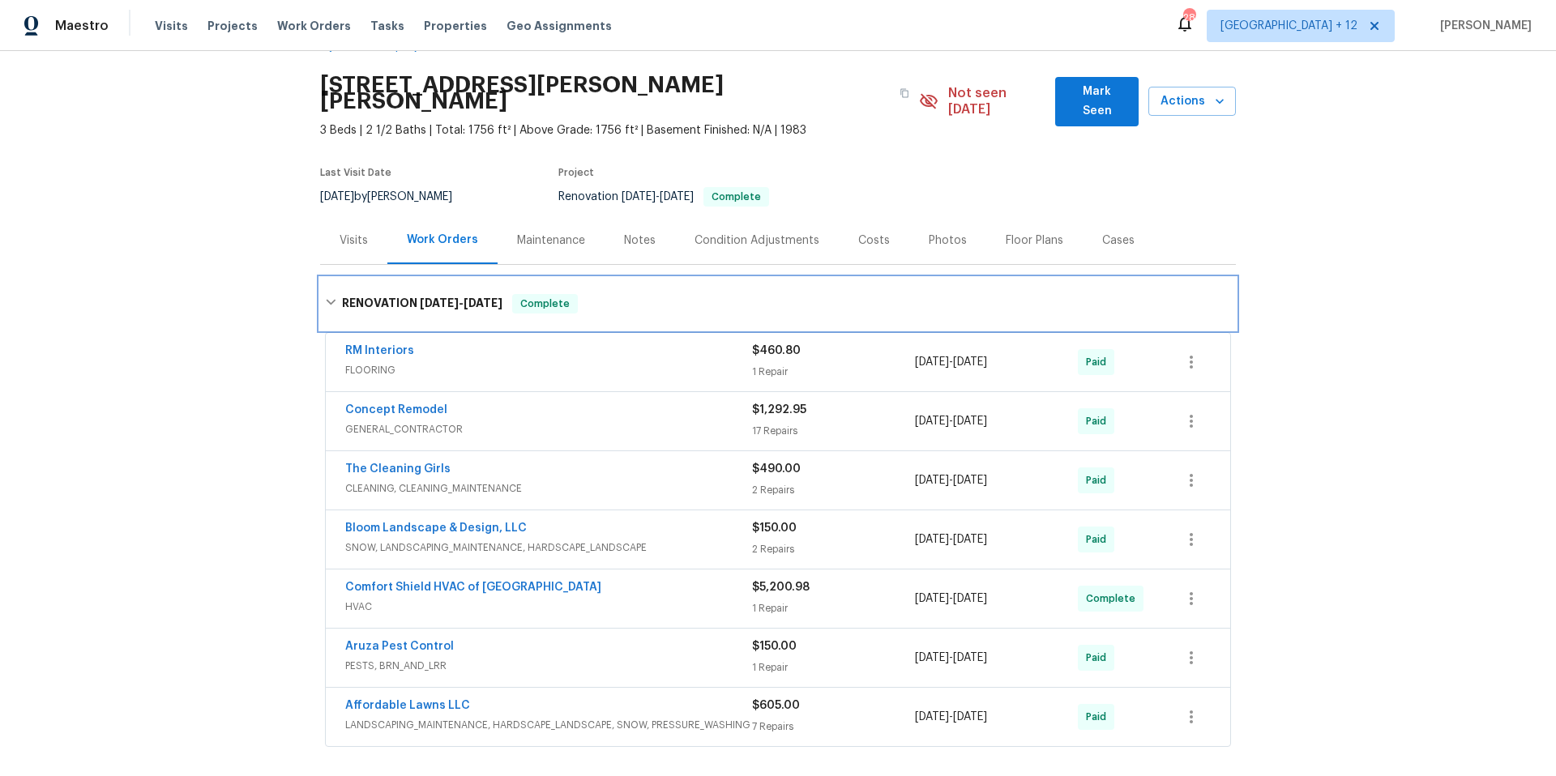
scroll to position [62, 0]
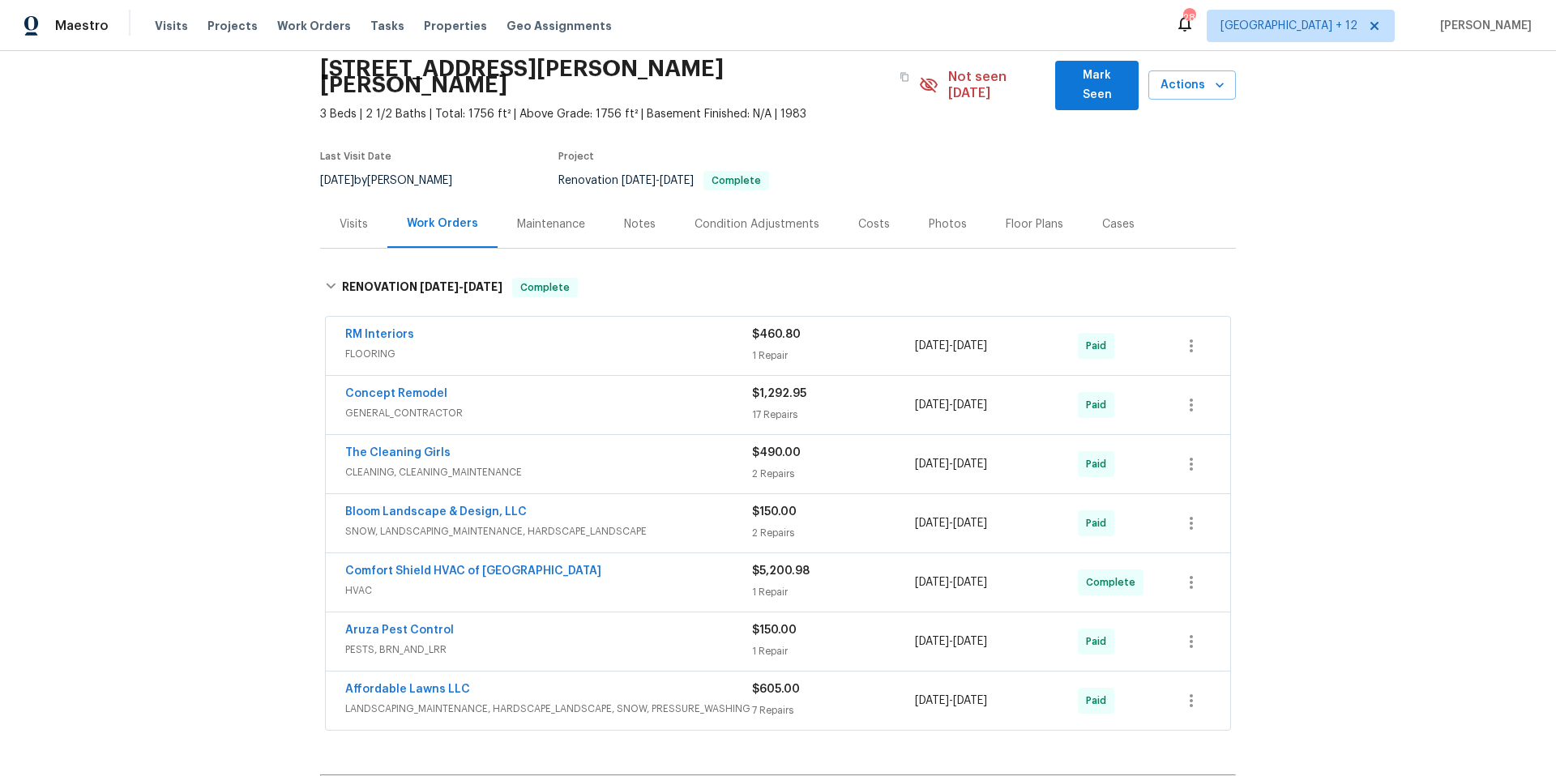
click at [610, 701] on span "LANDSCAPING_MAINTENANCE, HARDSCAPE_LANDSCAPE, SNOW, PRESSURE_WASHING" at bounding box center [548, 709] width 407 height 16
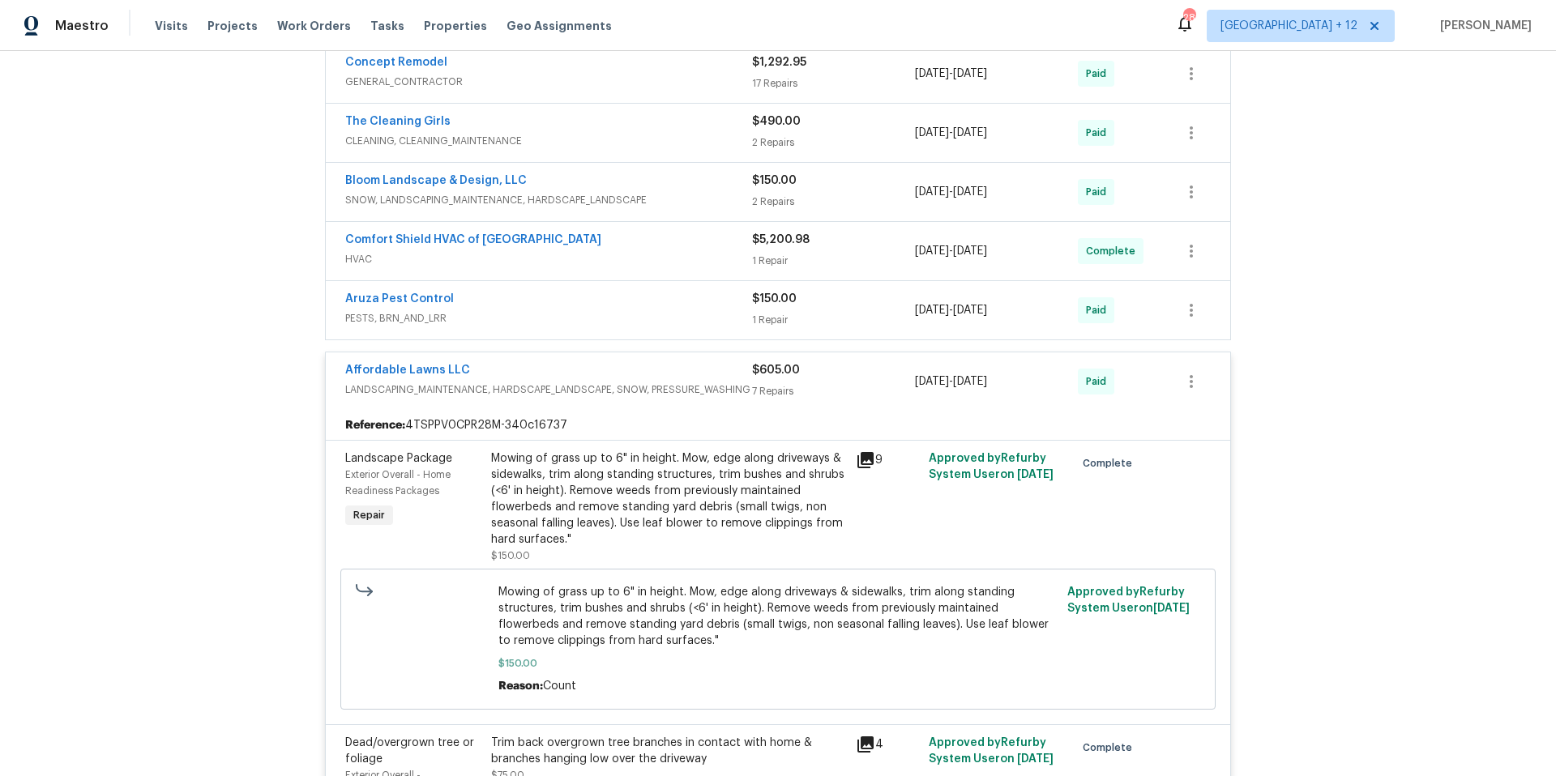
scroll to position [425, 0]
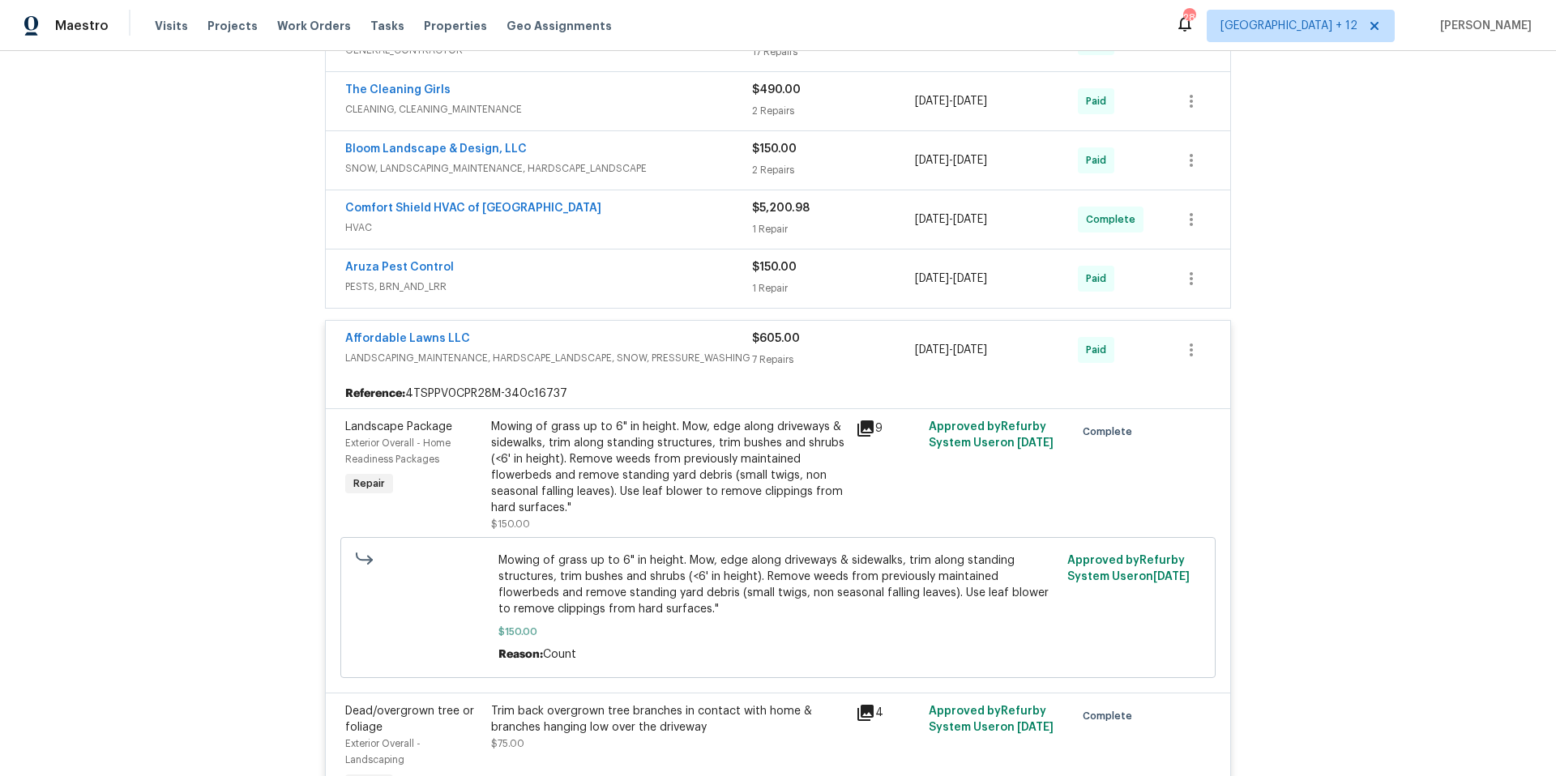
click at [857, 420] on icon at bounding box center [865, 428] width 16 height 16
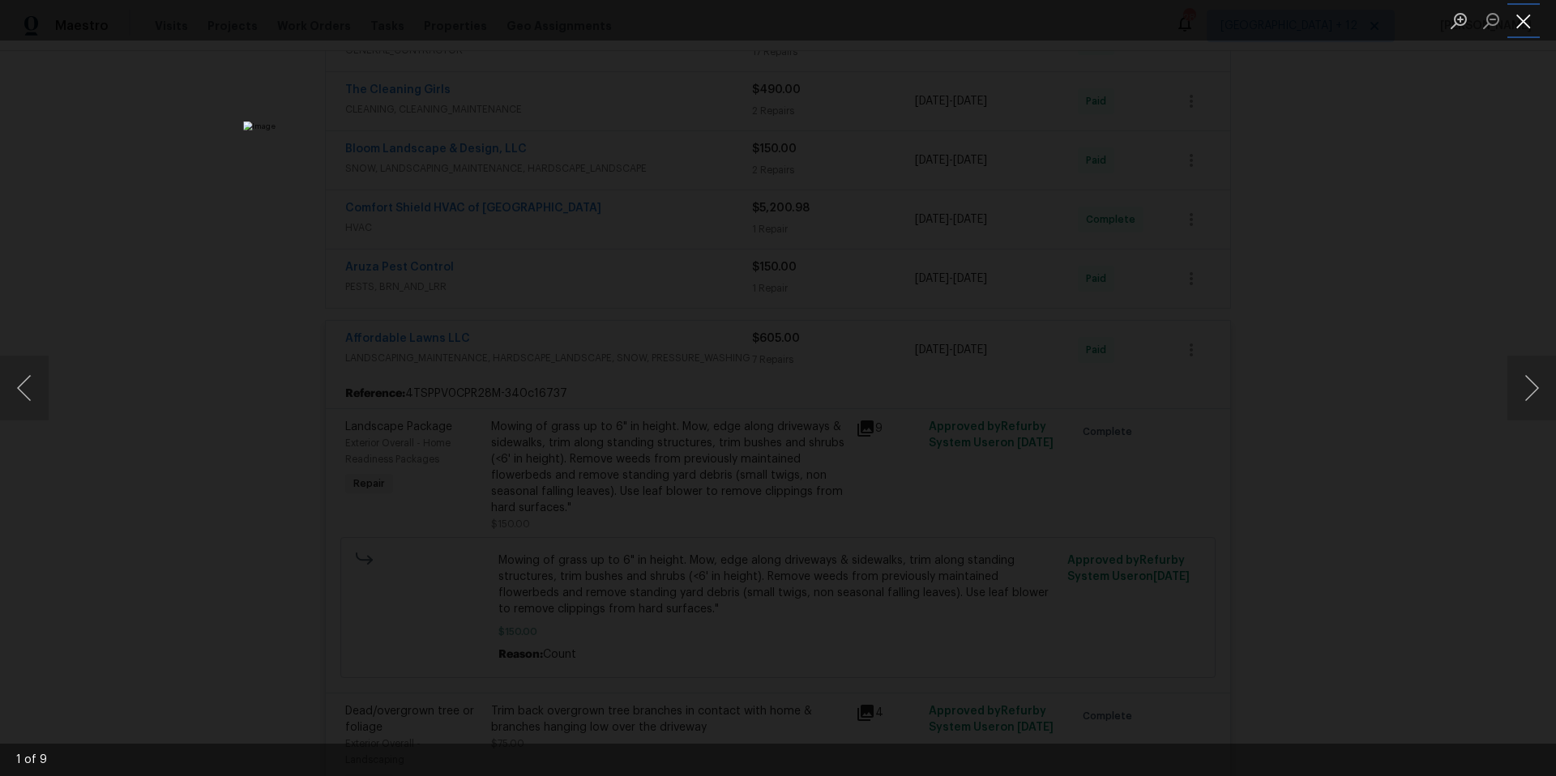
click at [1517, 28] on button "Close lightbox" at bounding box center [1523, 20] width 32 height 28
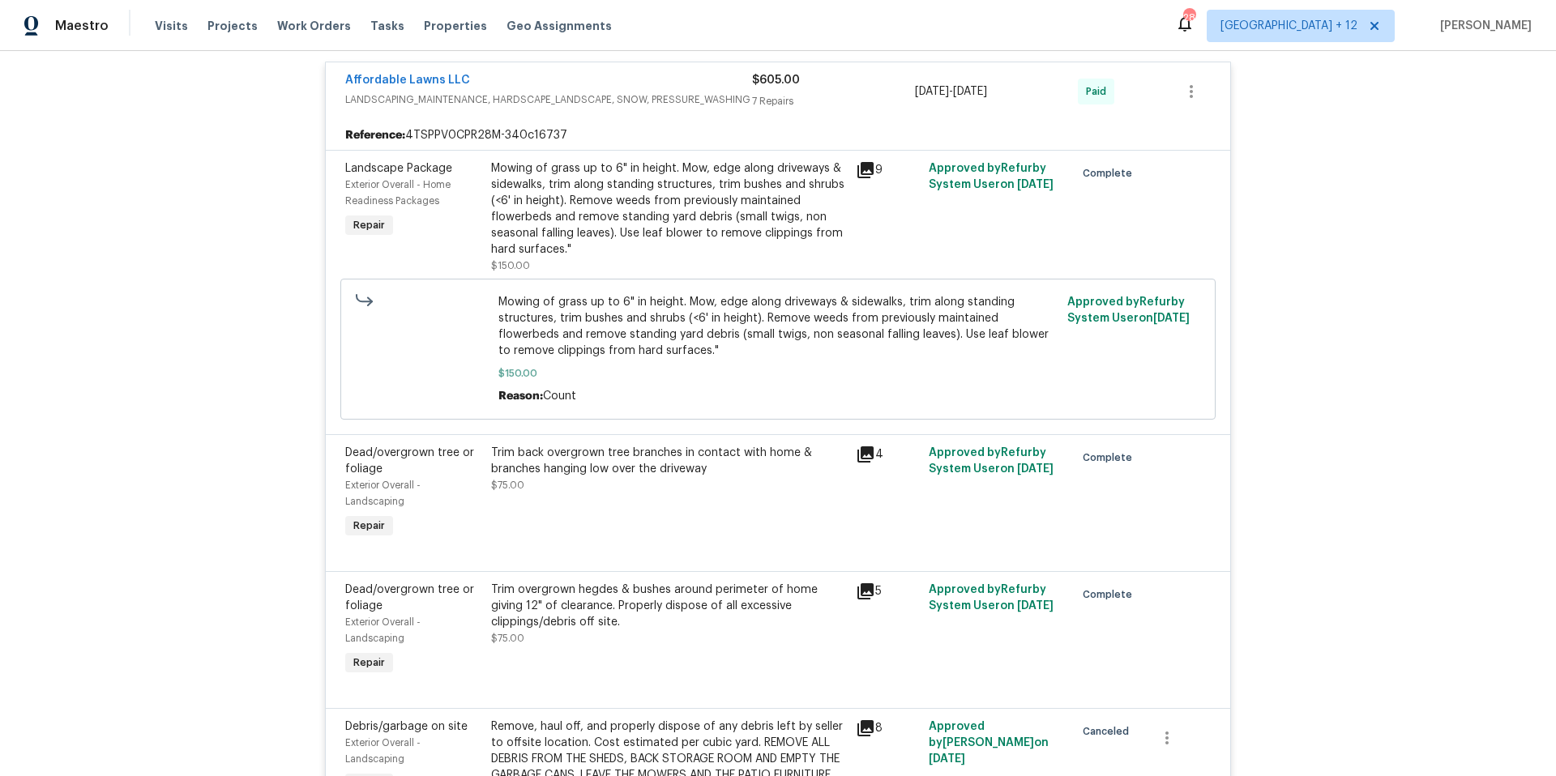
scroll to position [685, 0]
click at [856, 446] on icon at bounding box center [865, 451] width 19 height 19
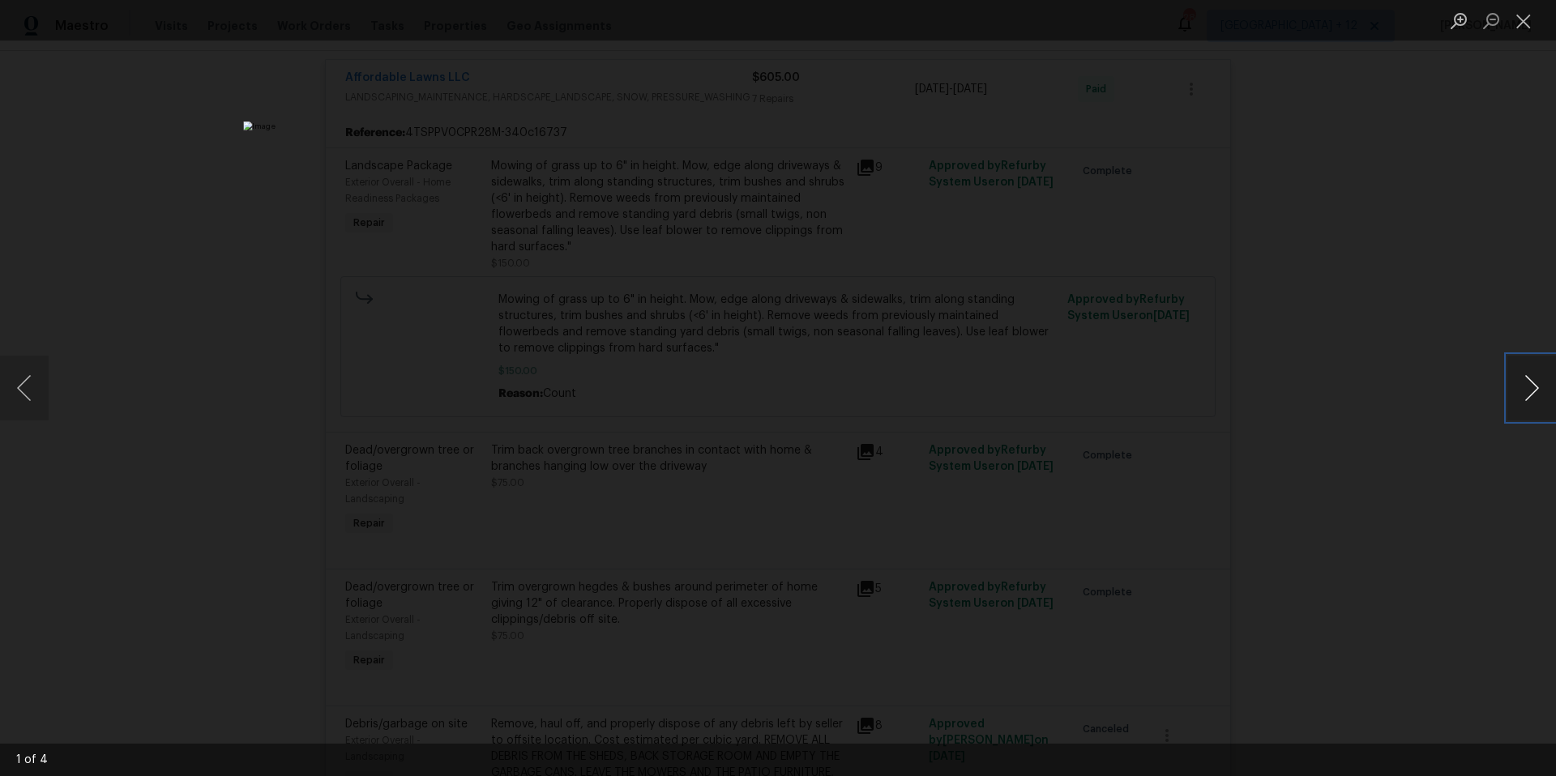
click at [1525, 386] on button "Next image" at bounding box center [1531, 388] width 49 height 65
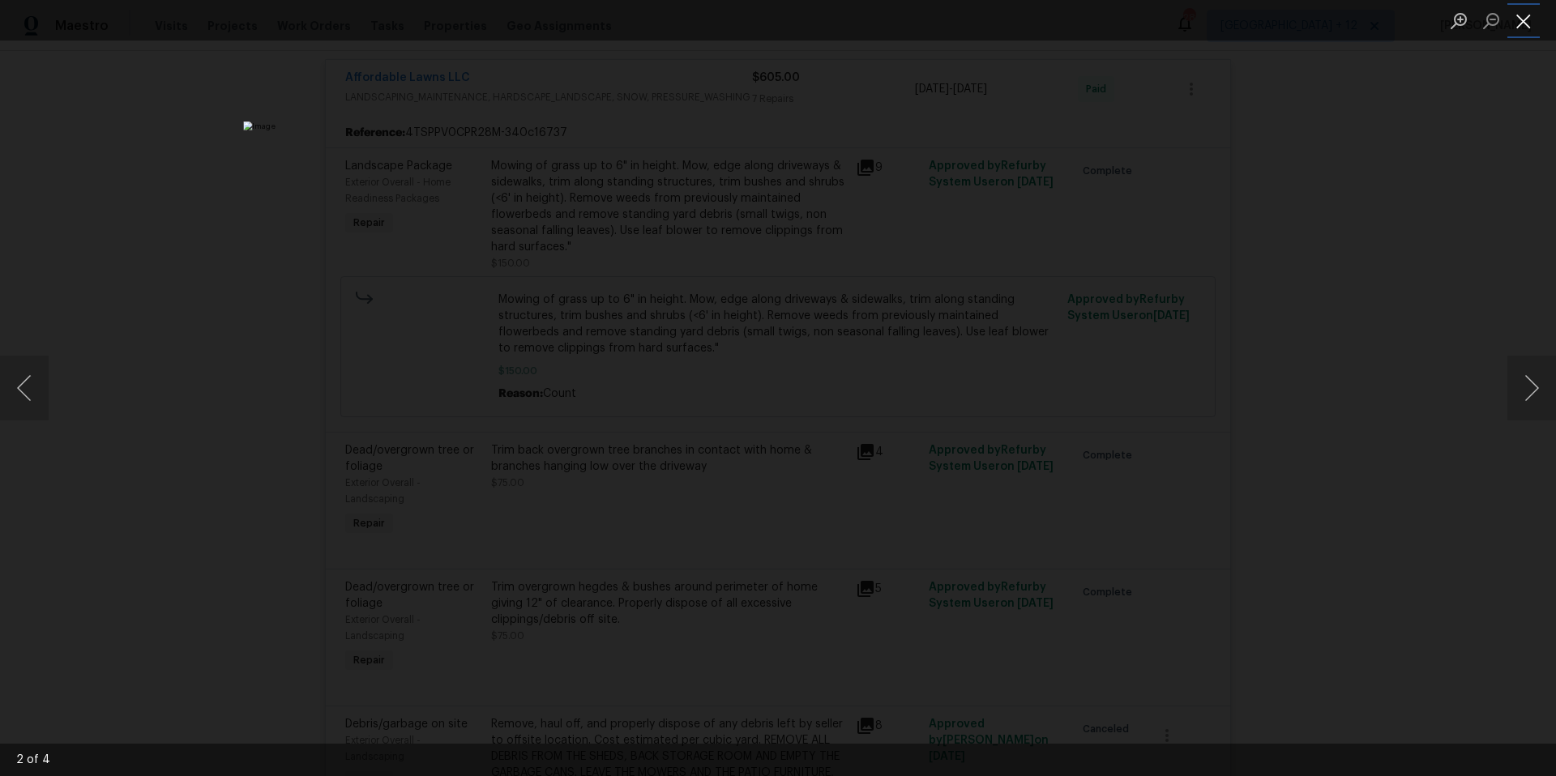
click at [1530, 32] on button "Close lightbox" at bounding box center [1523, 20] width 32 height 28
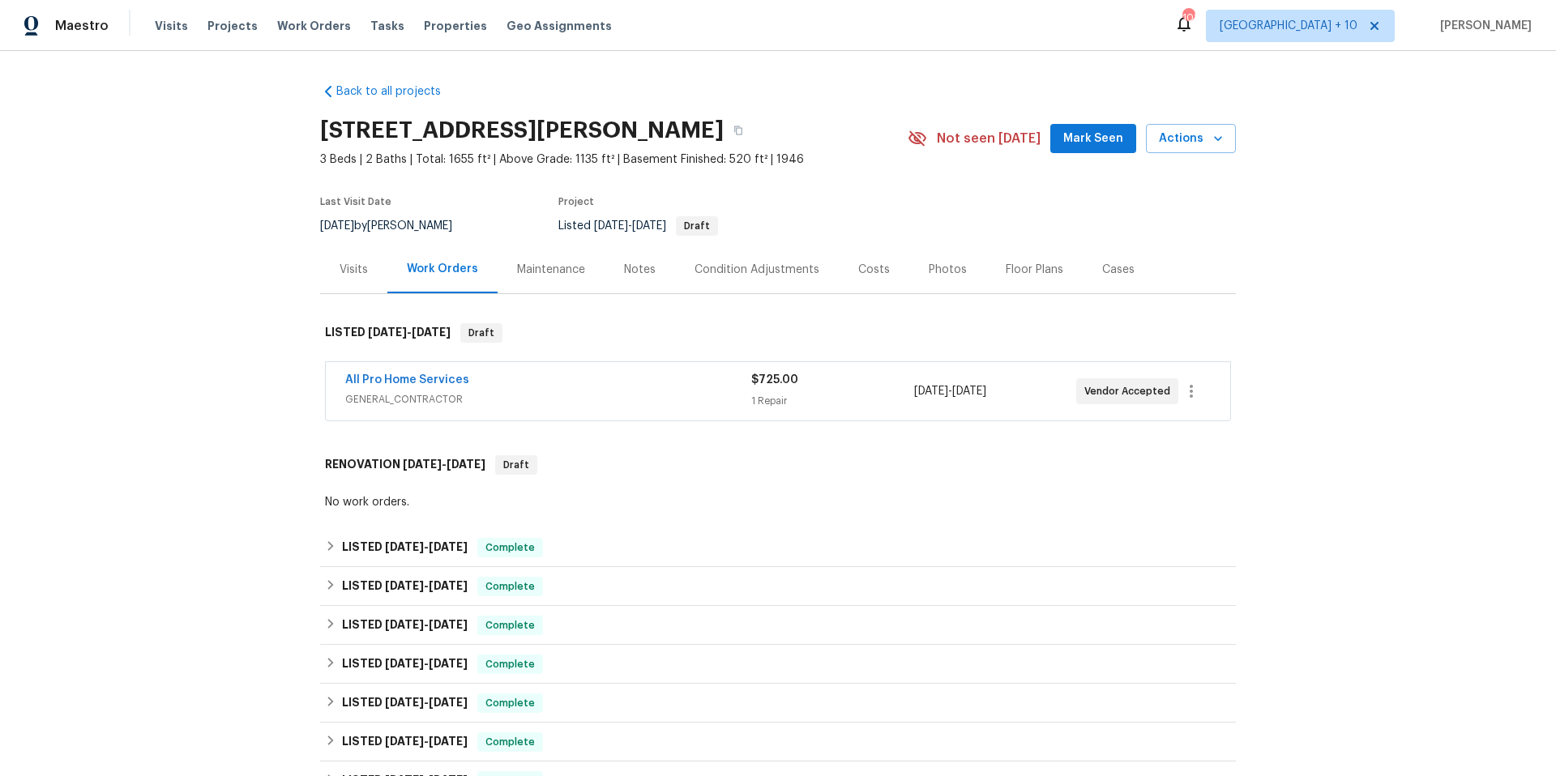
click at [303, 16] on div "Visits Projects Work Orders Tasks Properties Geo Assignments" at bounding box center [393, 26] width 476 height 32
click at [279, 25] on span "Work Orders" at bounding box center [314, 26] width 74 height 16
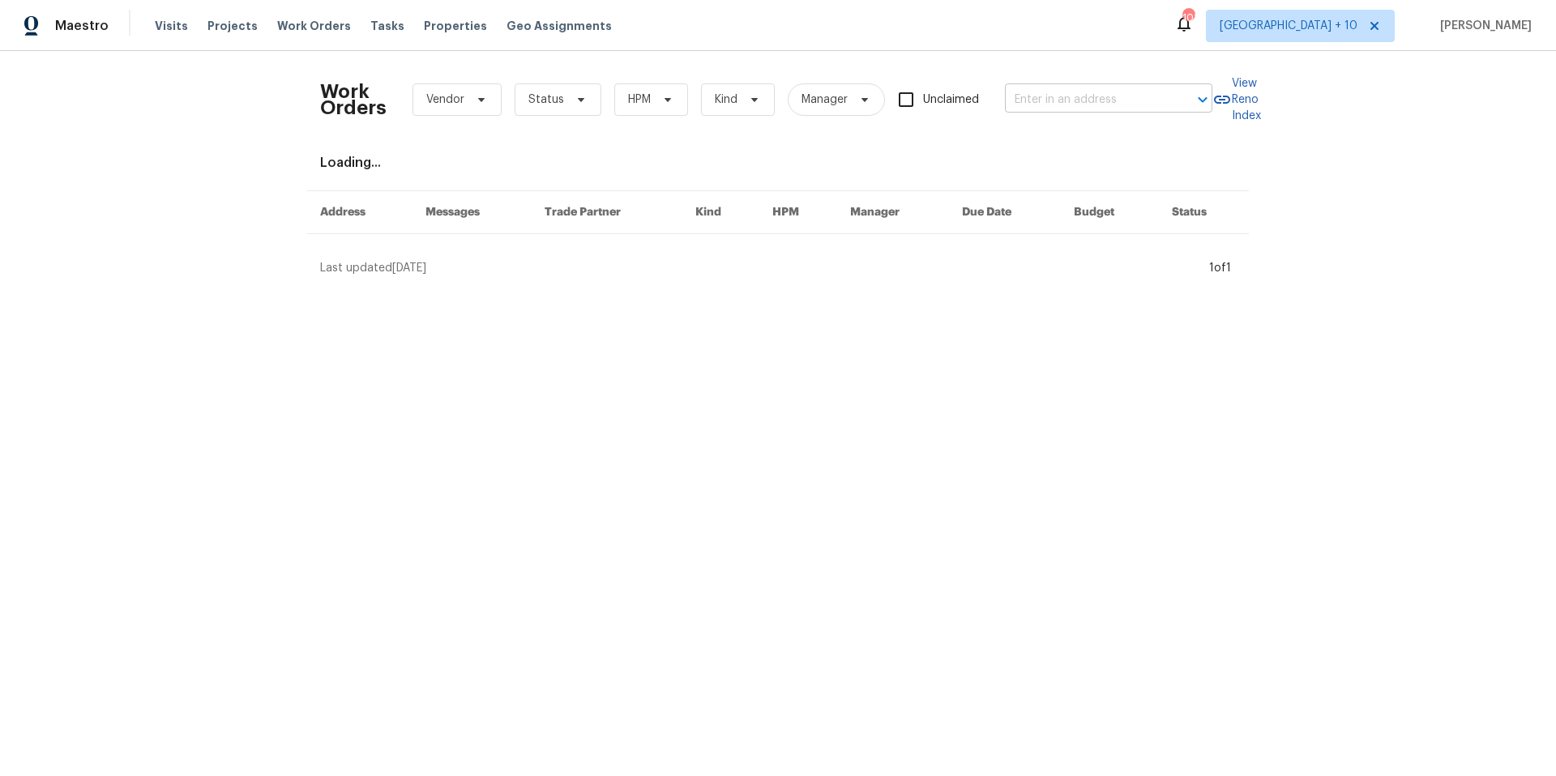
click at [1095, 93] on input "text" at bounding box center [1086, 99] width 162 height 25
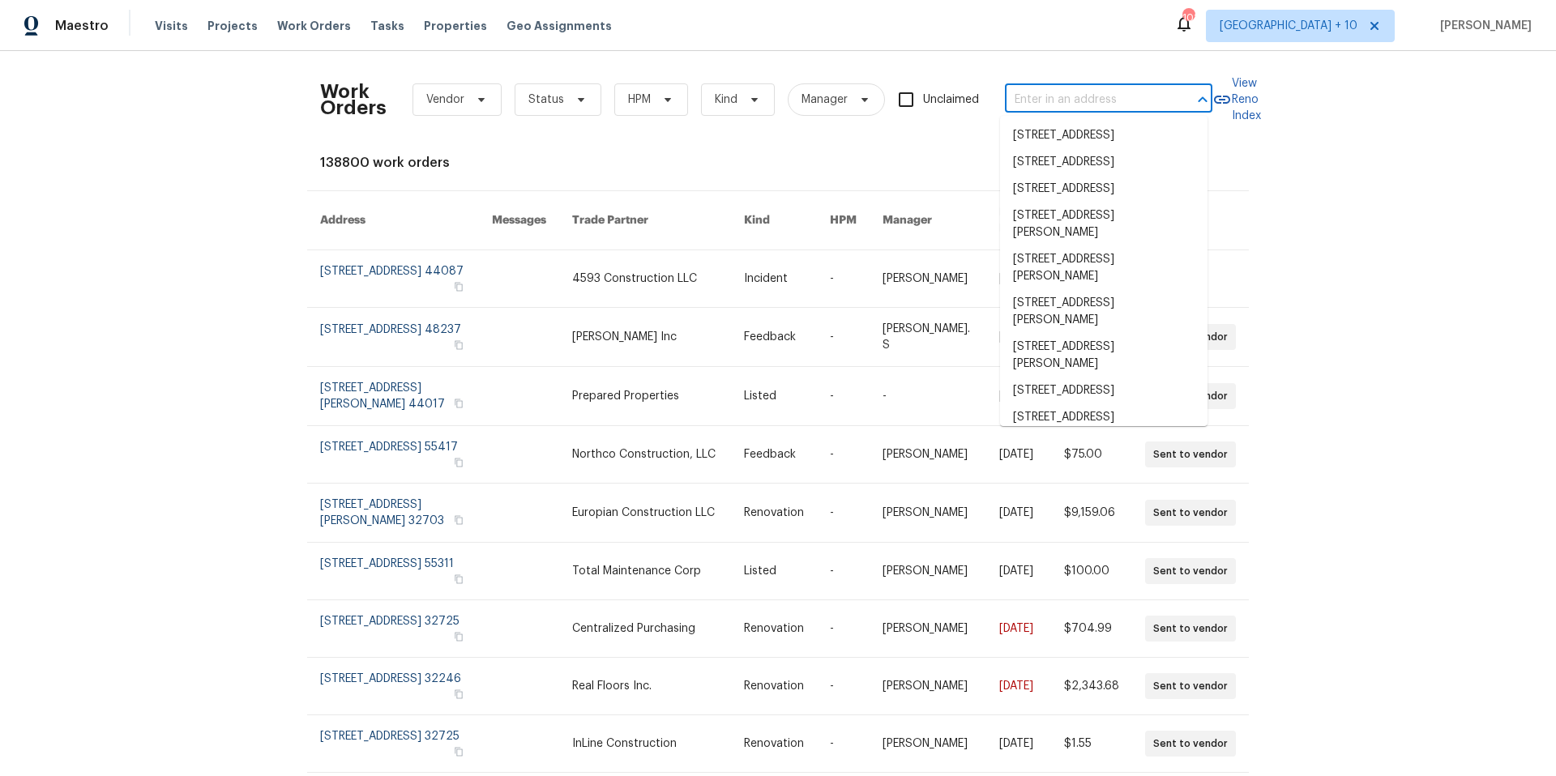
paste input "[STREET_ADDRESS][PERSON_NAME][PERSON_NAME]"
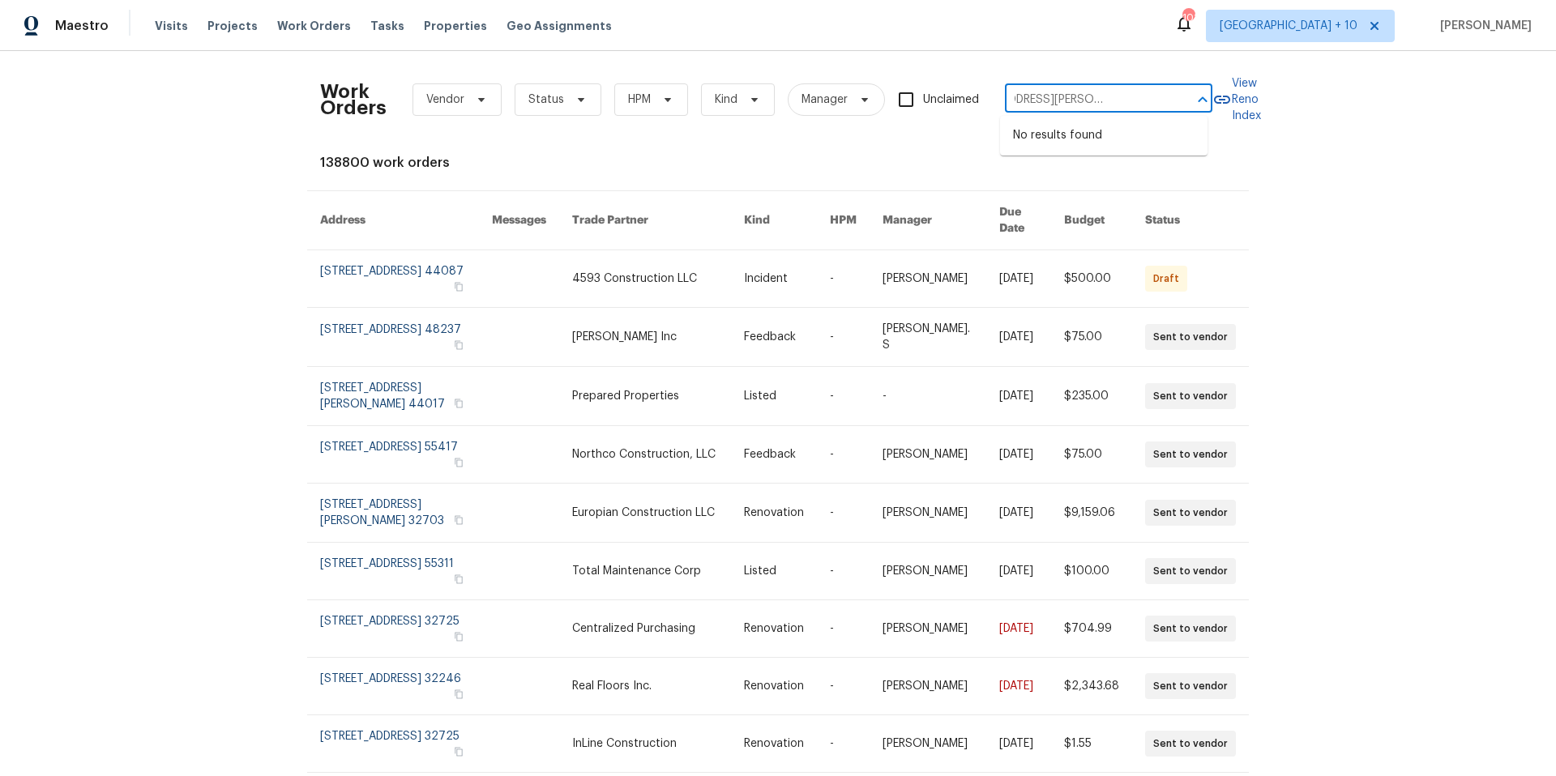
scroll to position [0, 62]
drag, startPoint x: 1050, startPoint y: 97, endPoint x: 1172, endPoint y: 104, distance: 121.7
click at [1172, 104] on div "1400 Woods Creek Dr, Garner, NC 27529 ​" at bounding box center [1108, 99] width 207 height 25
type input "1400 Woods Creek"
